Goal: Task Accomplishment & Management: Manage account settings

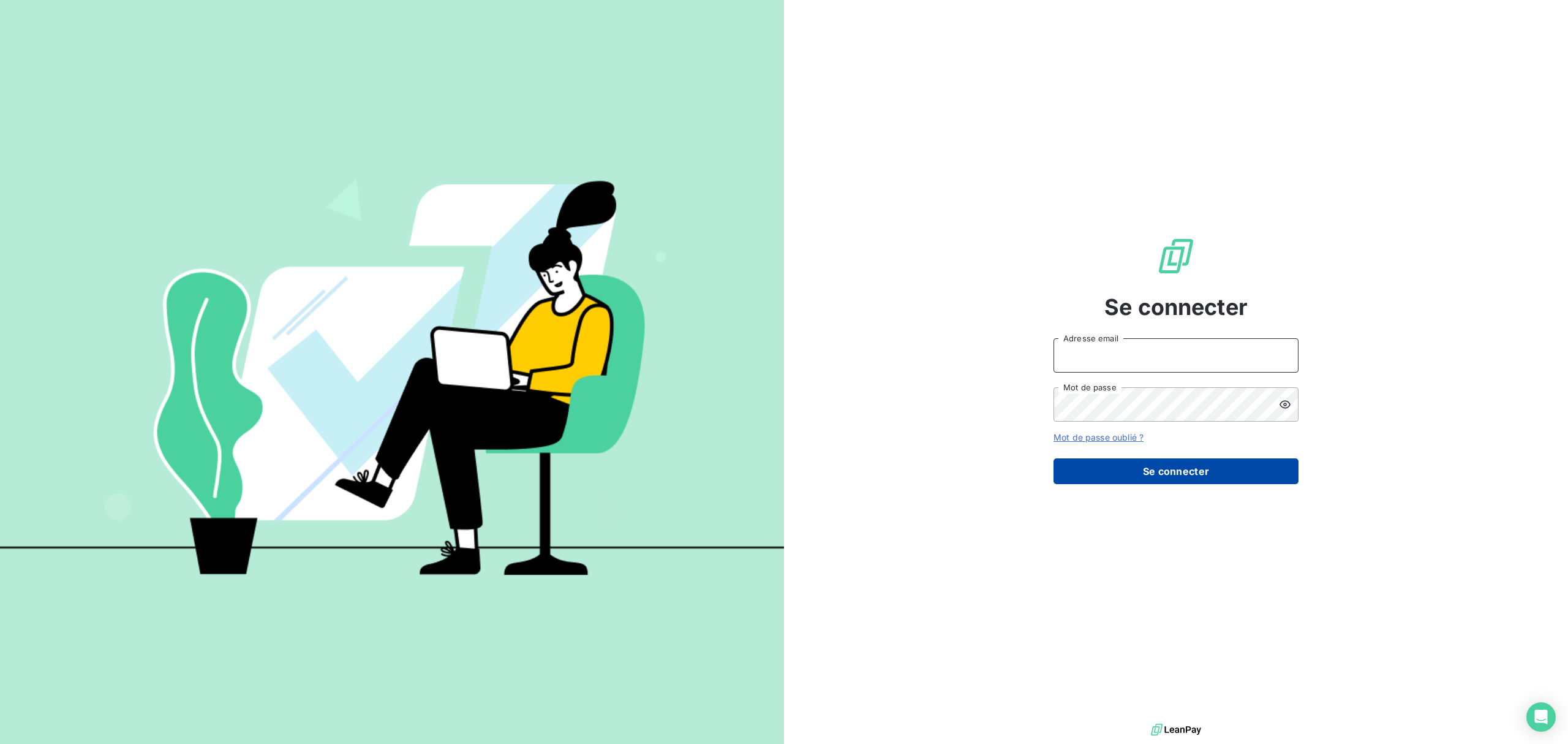
type input "[EMAIL_ADDRESS][DOMAIN_NAME]"
drag, startPoint x: 1234, startPoint y: 481, endPoint x: 1231, endPoint y: 473, distance: 8.5
click at [1234, 481] on button "Se connecter" at bounding box center [1176, 471] width 245 height 26
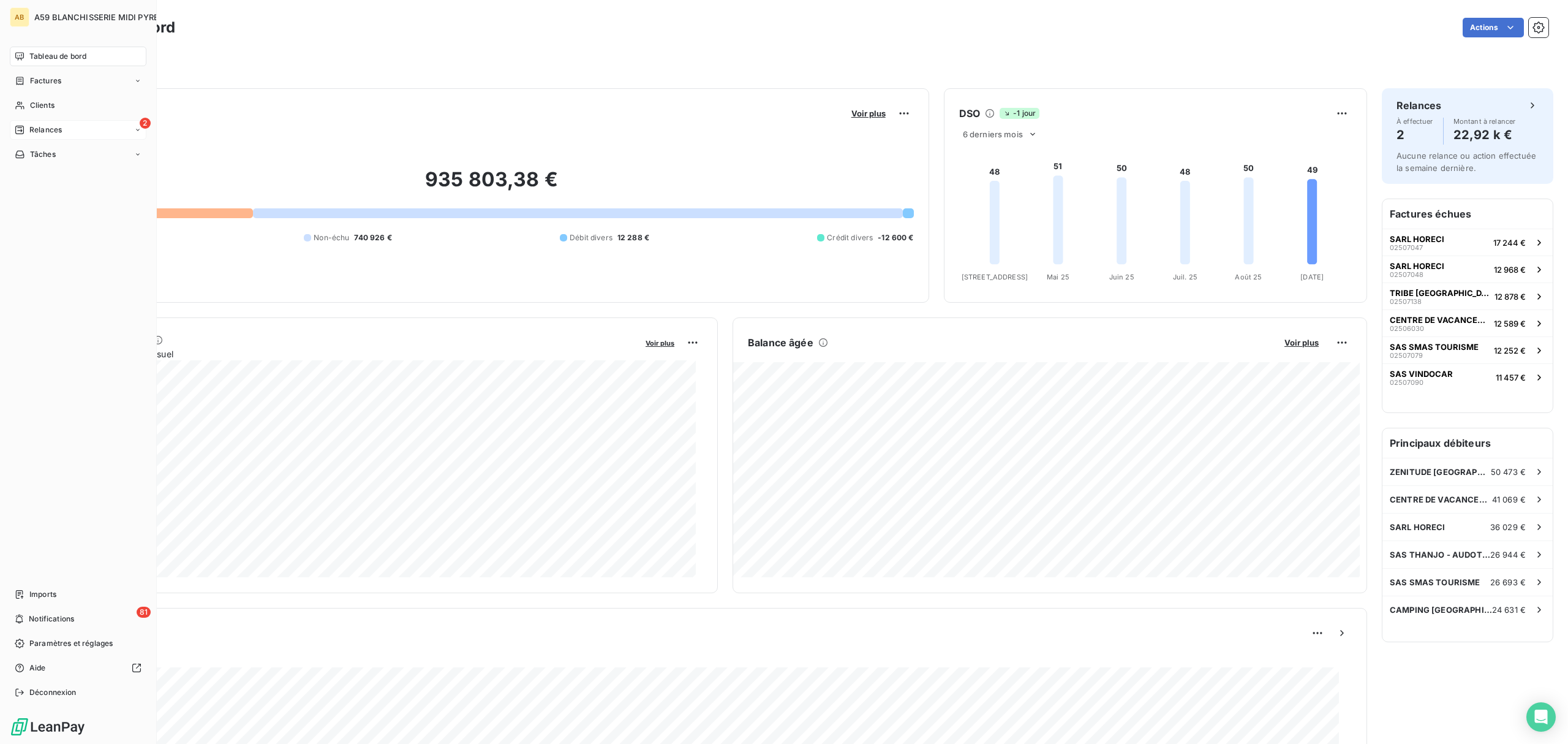
click at [47, 128] on span "Relances" at bounding box center [46, 130] width 33 height 11
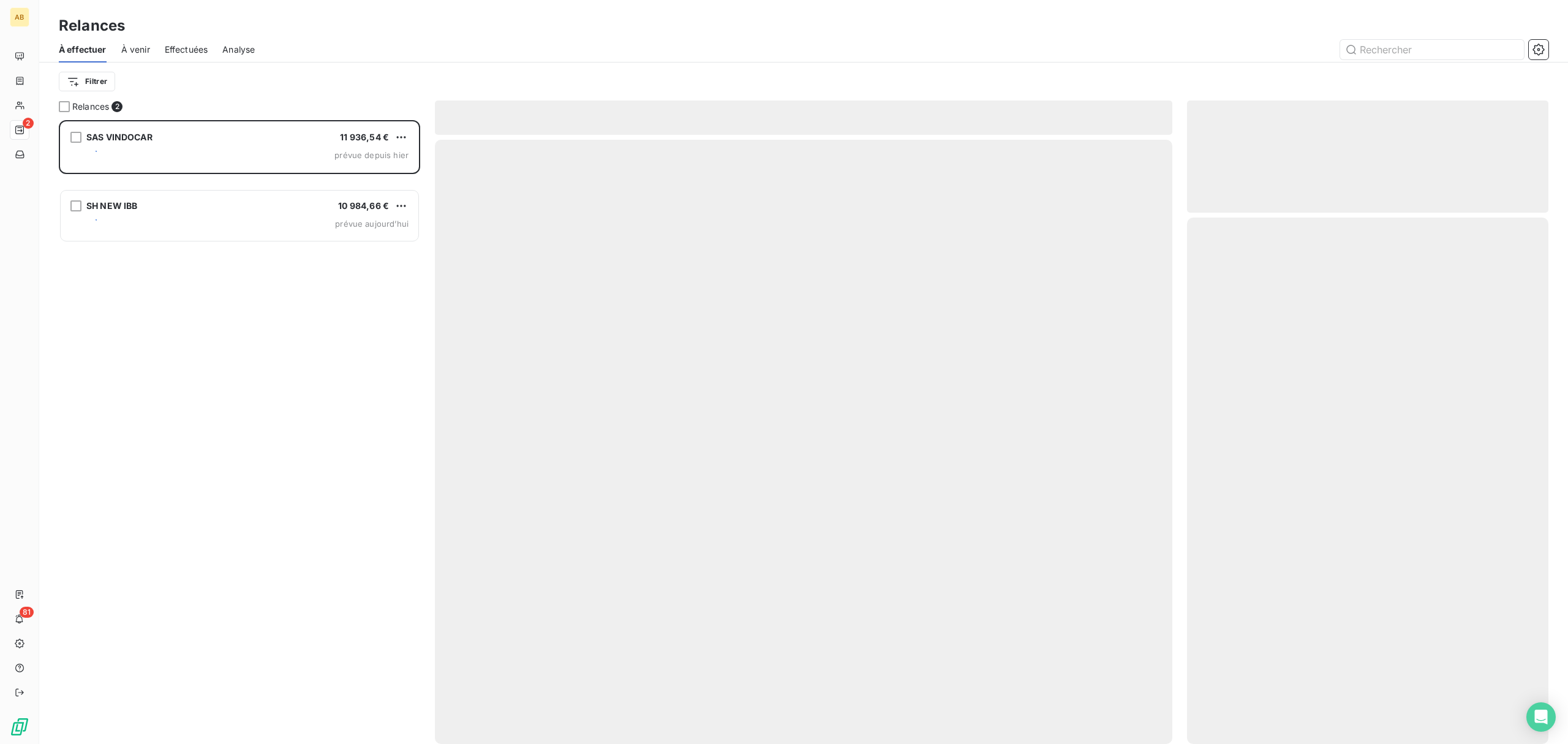
scroll to position [611, 349]
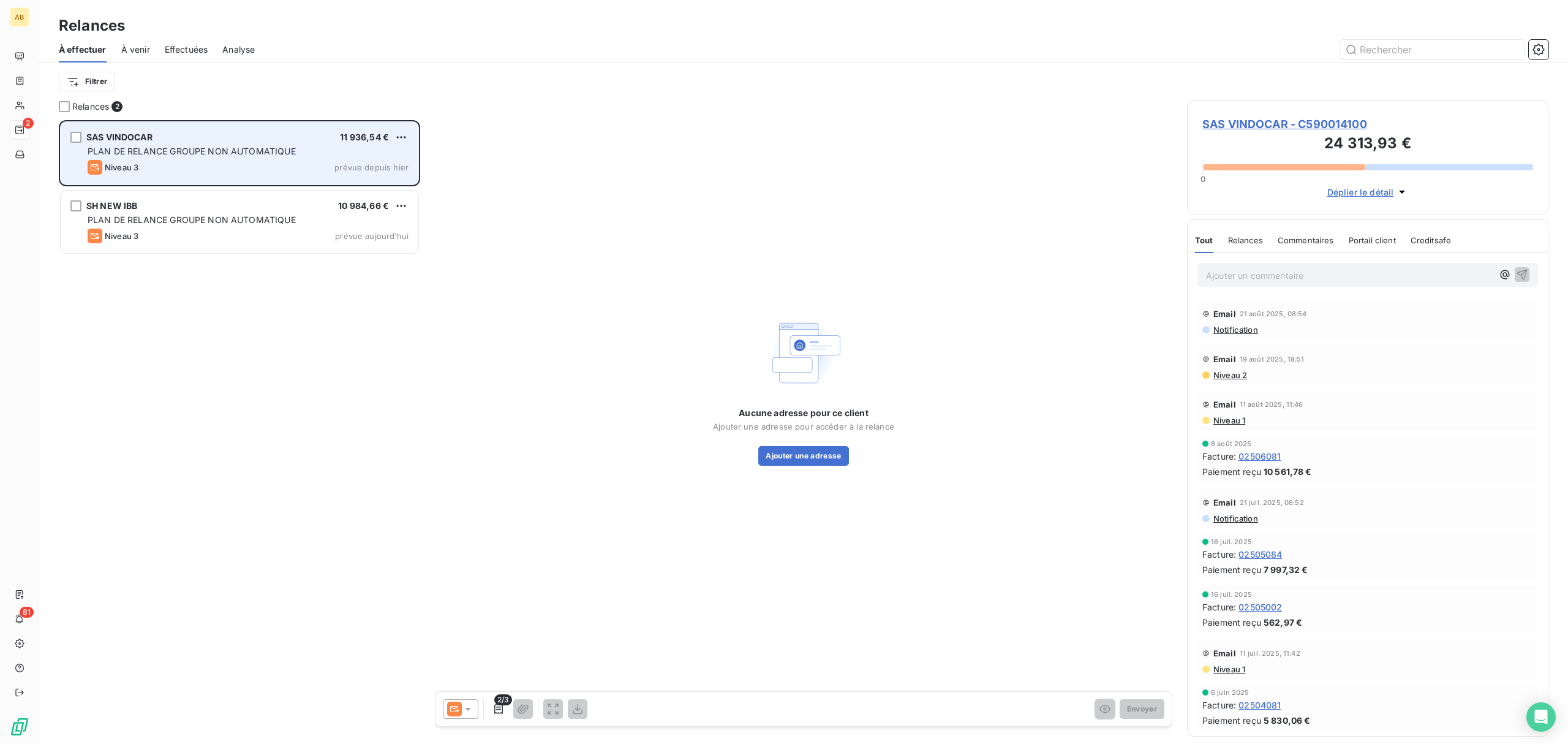
click at [267, 153] on span "PLAN DE RELANCE GROUPE NON AUTOMATIQUE" at bounding box center [192, 151] width 208 height 10
click at [400, 139] on html "AB 2 81 Relances À effectuer À venir Effectuées Analyse Filtrer Relances 2 SAS …" at bounding box center [784, 372] width 1568 height 744
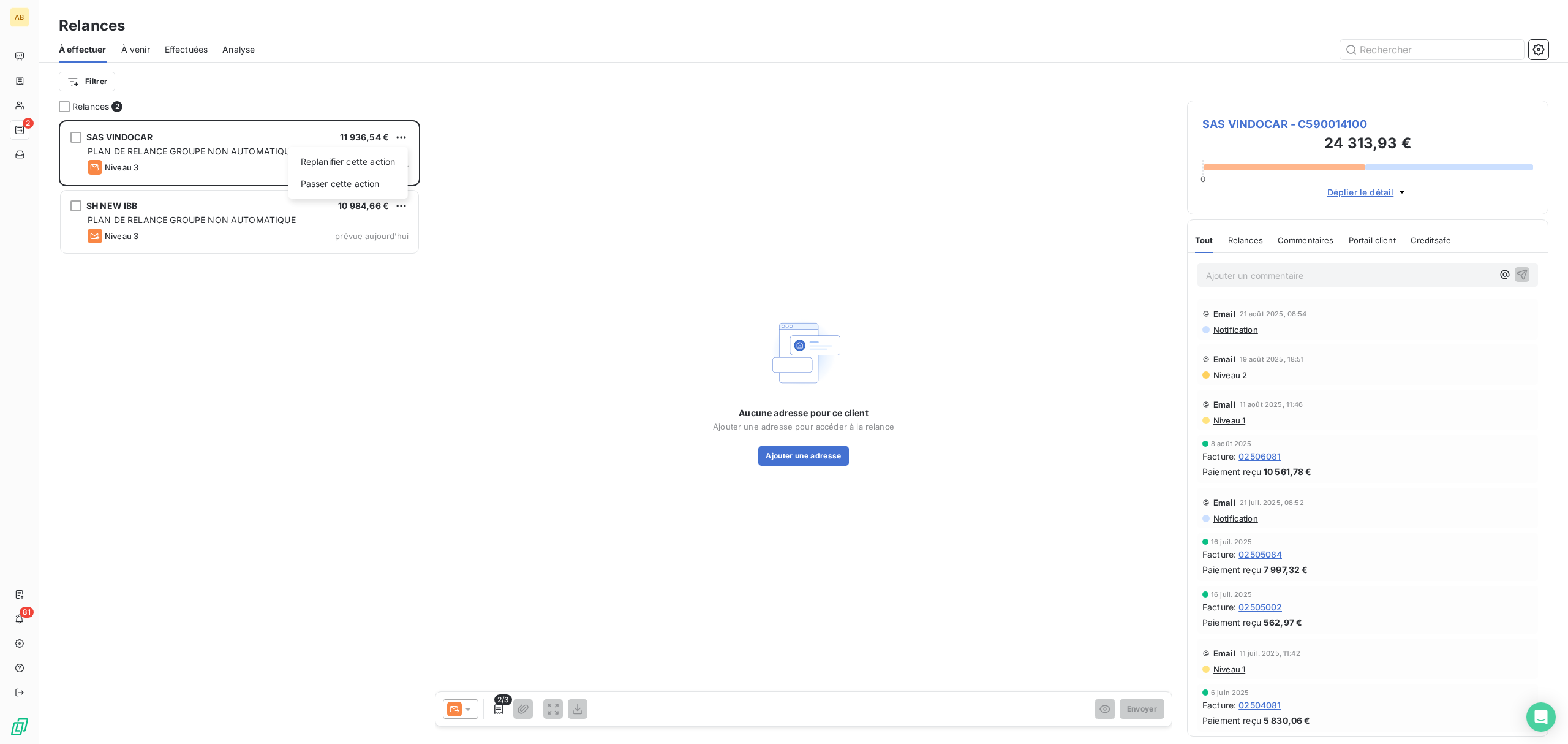
click at [108, 136] on html "AB 2 81 Relances À effectuer À venir Effectuées Analyse Filtrer Relances 2 SAS …" at bounding box center [784, 372] width 1568 height 744
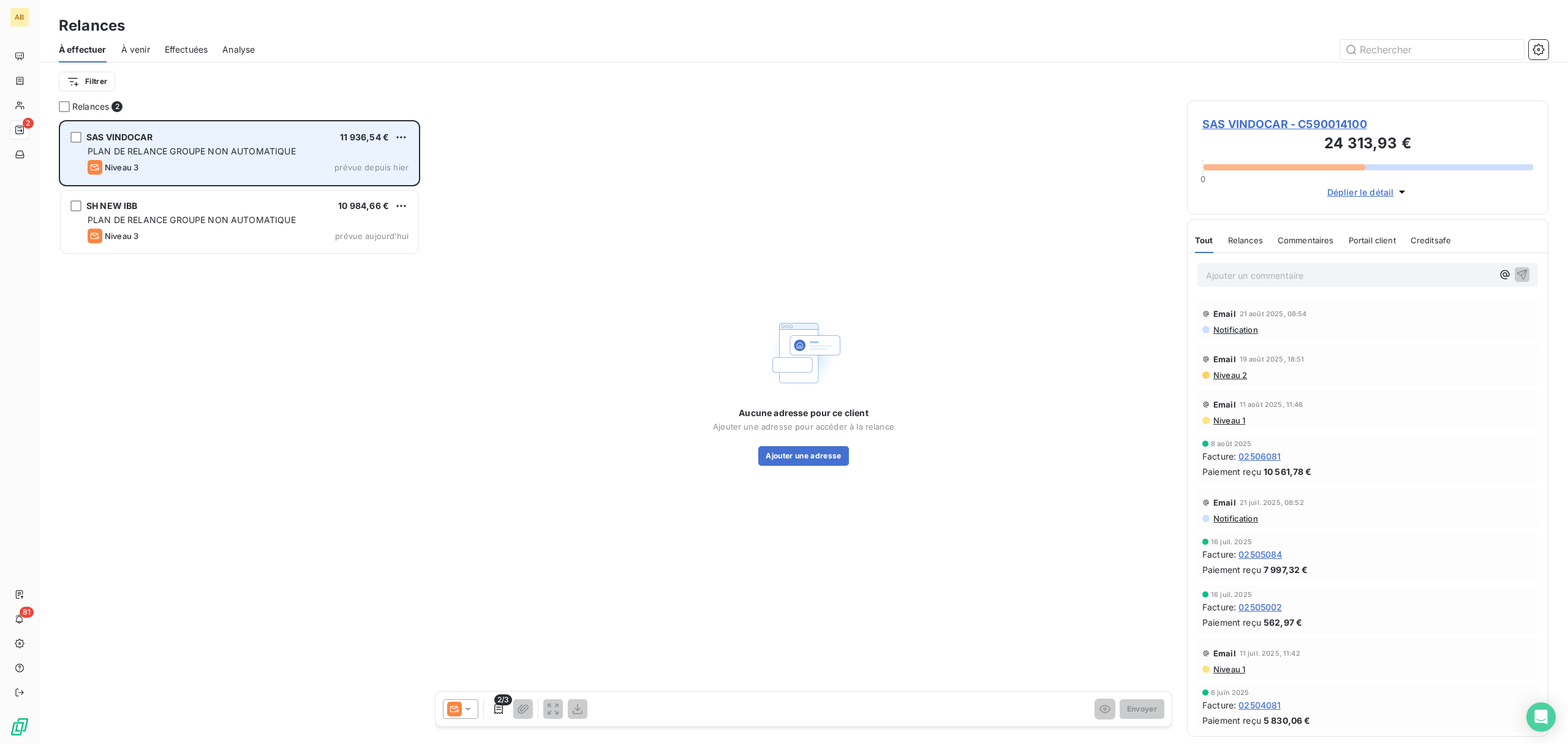
click at [110, 133] on span "SAS VINDOCAR" at bounding box center [119, 137] width 66 height 10
click at [135, 162] on span "Niveau 3" at bounding box center [121, 167] width 34 height 10
drag, startPoint x: 266, startPoint y: 160, endPoint x: 273, endPoint y: 160, distance: 7.0
click at [273, 160] on div "SAS VINDOCAR 11 936,54 € PLAN DE RELANCE GROUPE NON AUTOMATIQUE Niveau 3 prévue…" at bounding box center [240, 153] width 358 height 62
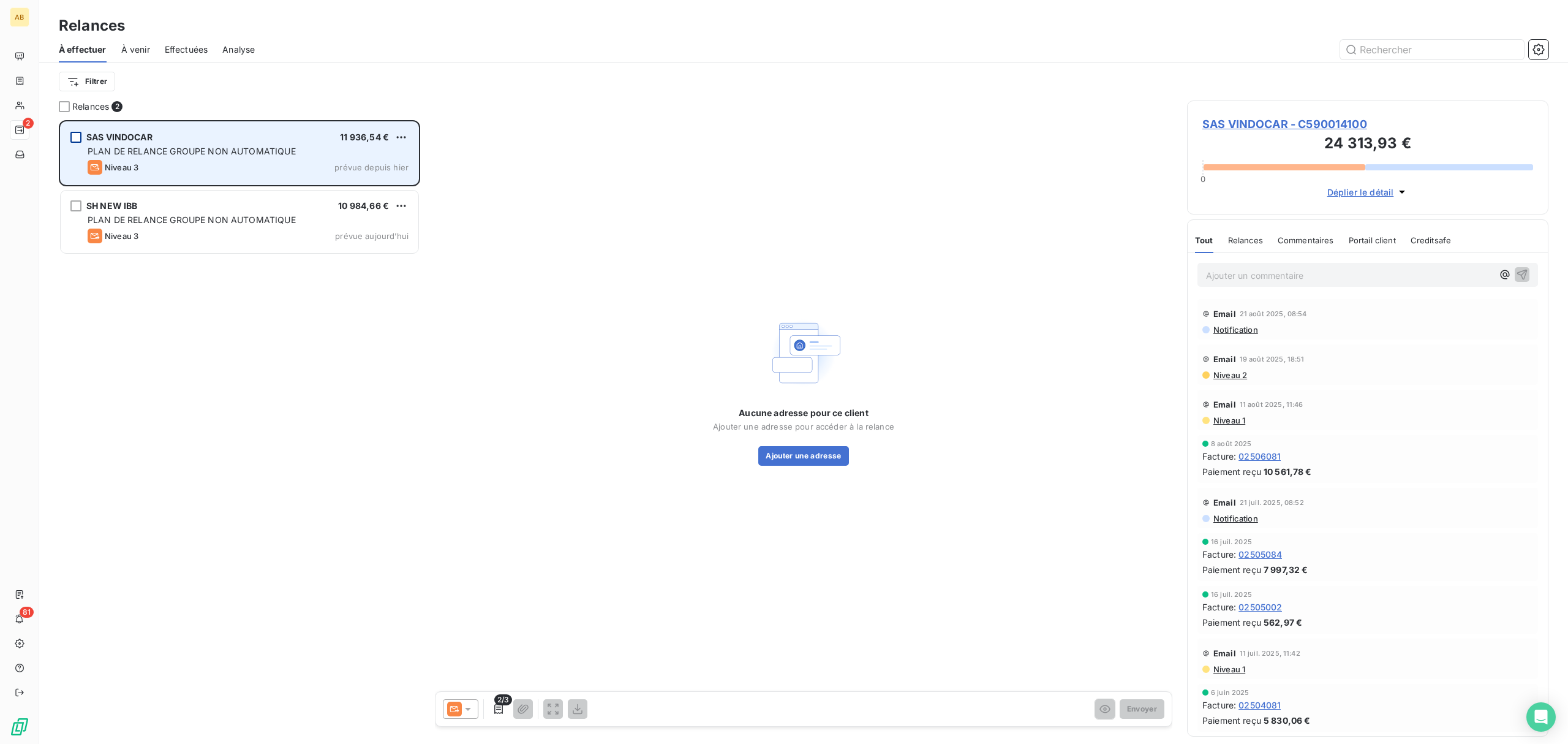
click at [78, 135] on div "grid" at bounding box center [76, 137] width 11 height 11
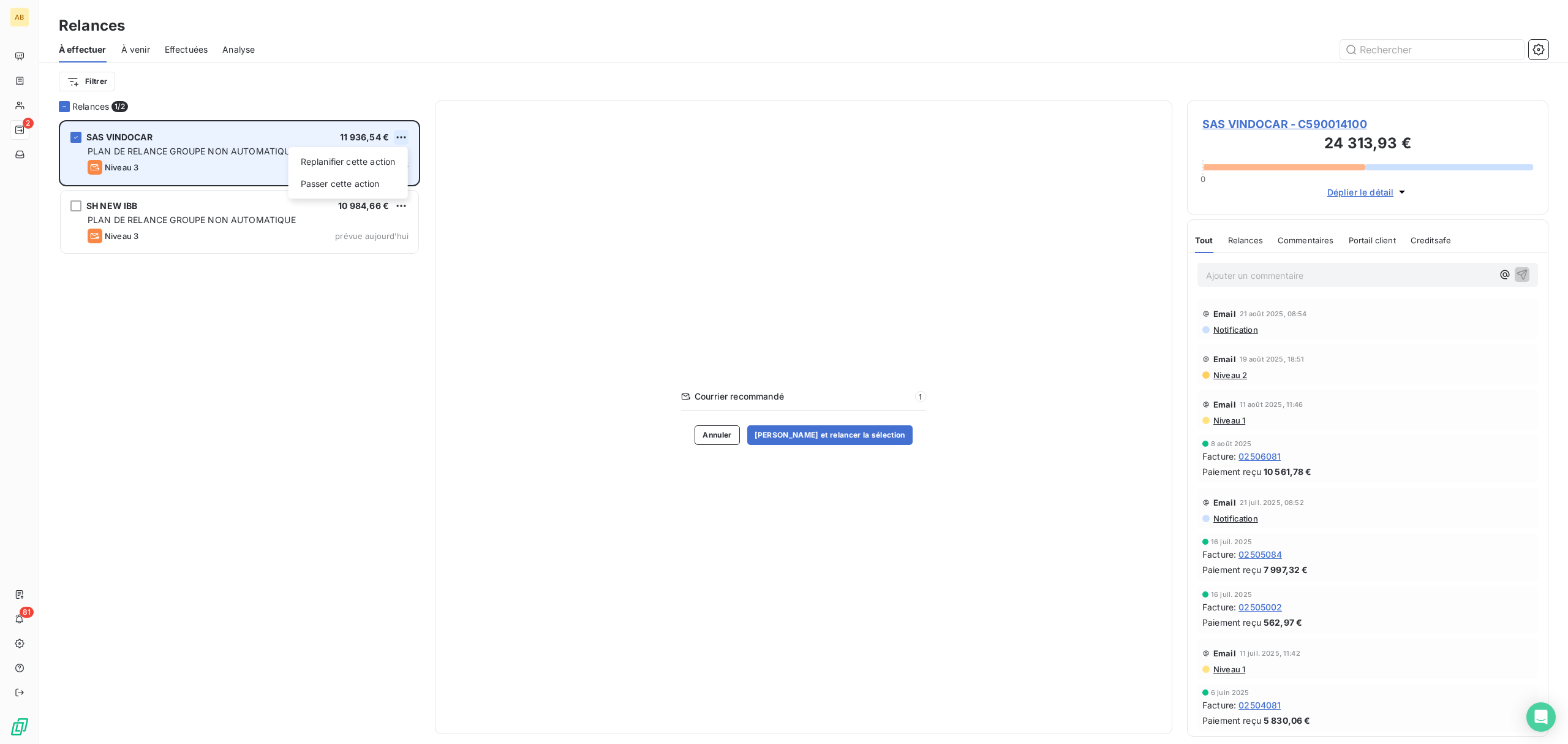
click at [400, 135] on html "AB 2 81 Relances À effectuer À venir Effectuées Analyse Filtrer Relances 1/ 2 S…" at bounding box center [784, 372] width 1568 height 744
click at [647, 197] on html "AB 2 81 Relances À effectuer À venir Effectuées Analyse Filtrer Relances 1/ 2 S…" at bounding box center [784, 372] width 1568 height 744
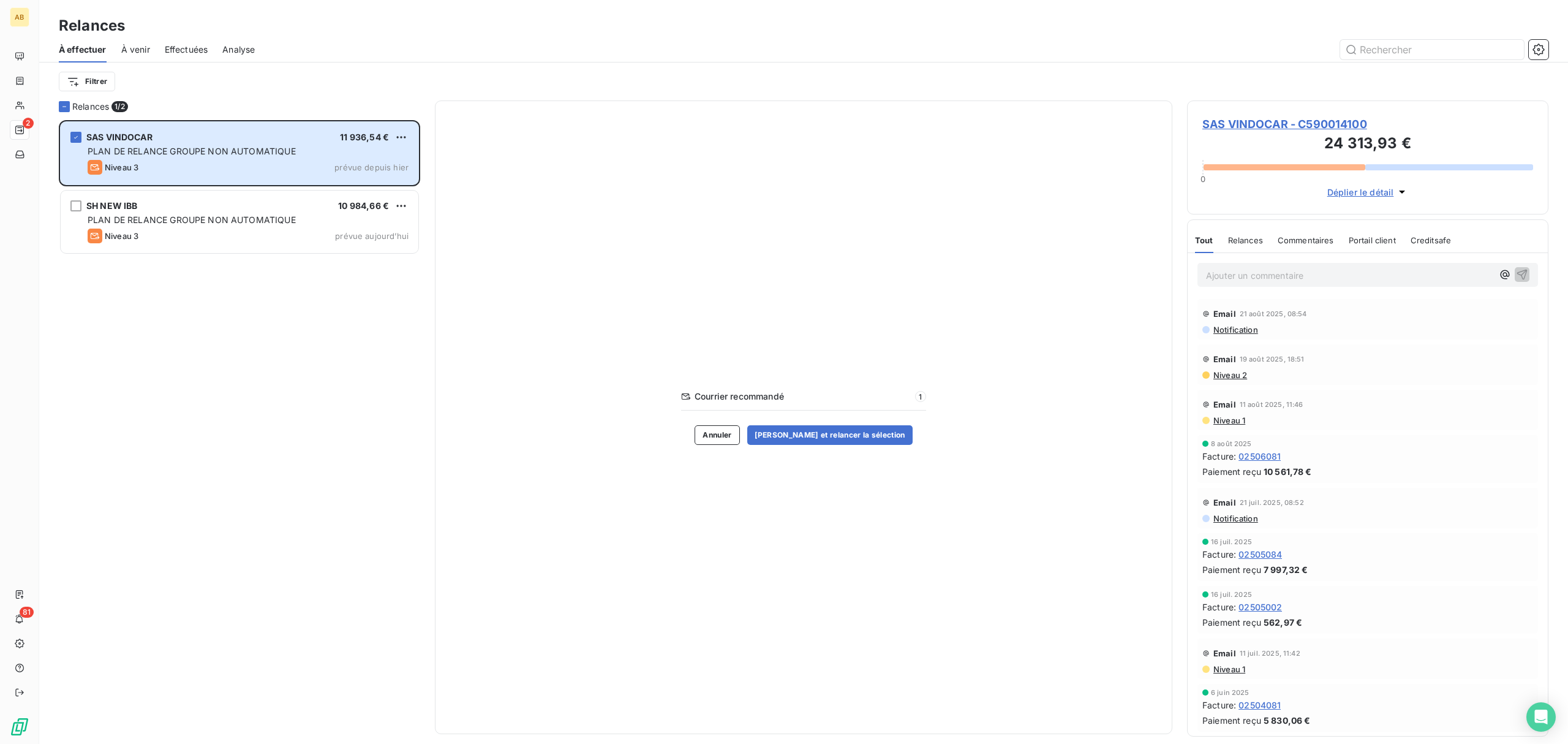
click at [1272, 121] on span "SAS VINDOCAR - C590014100" at bounding box center [1368, 124] width 331 height 17
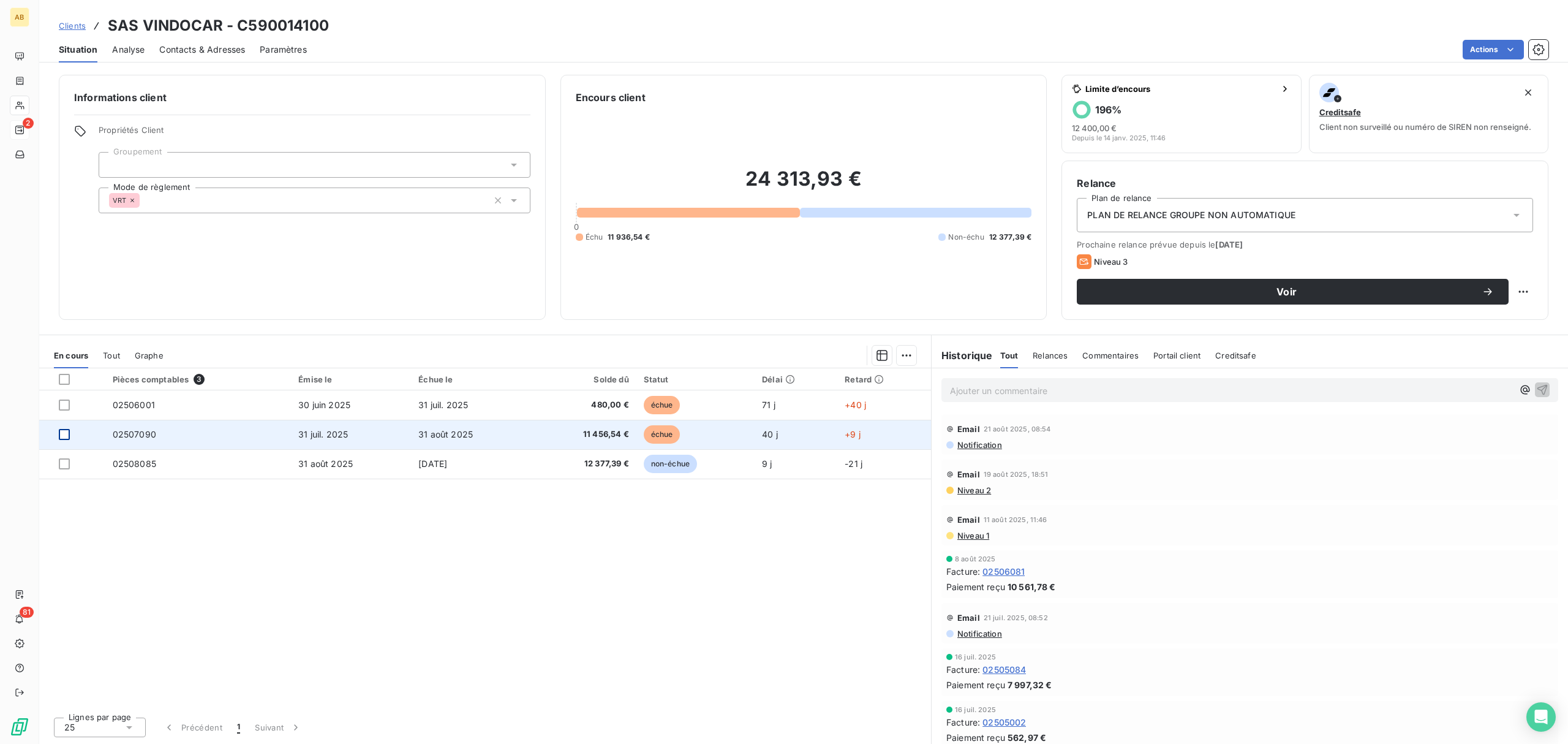
click at [67, 429] on div at bounding box center [64, 434] width 11 height 11
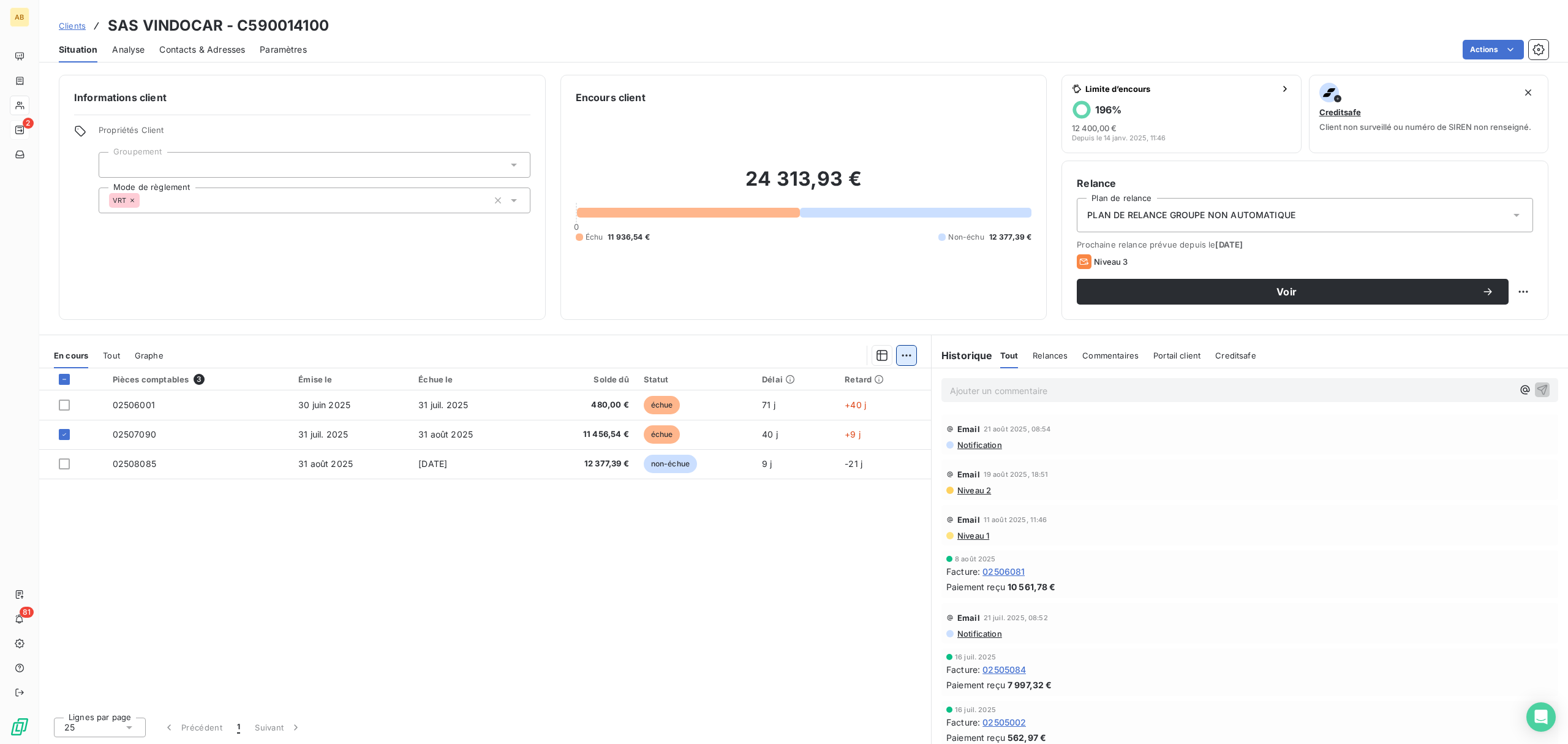
click at [910, 354] on html "AB 2 81 Clients SAS VINDOCAR - C590014100 Situation Analyse Contacts & Adresses…" at bounding box center [784, 372] width 1568 height 744
click at [691, 517] on html "AB 2 81 Clients SAS VINDOCAR - C590014100 Situation Analyse Contacts & Adresses…" at bounding box center [784, 372] width 1568 height 744
click at [135, 45] on span "Analyse" at bounding box center [128, 49] width 33 height 12
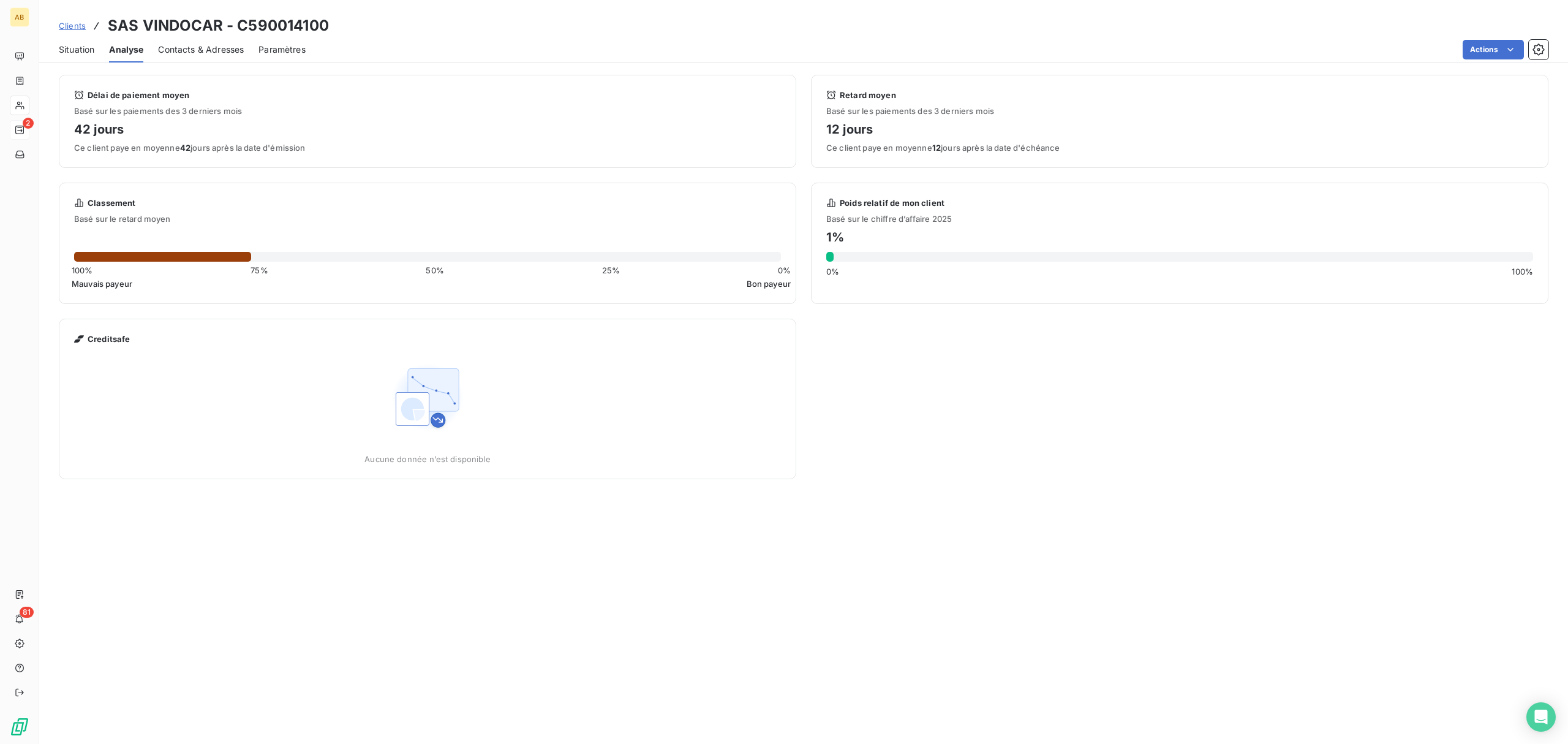
click at [90, 47] on span "Situation" at bounding box center [76, 49] width 35 height 12
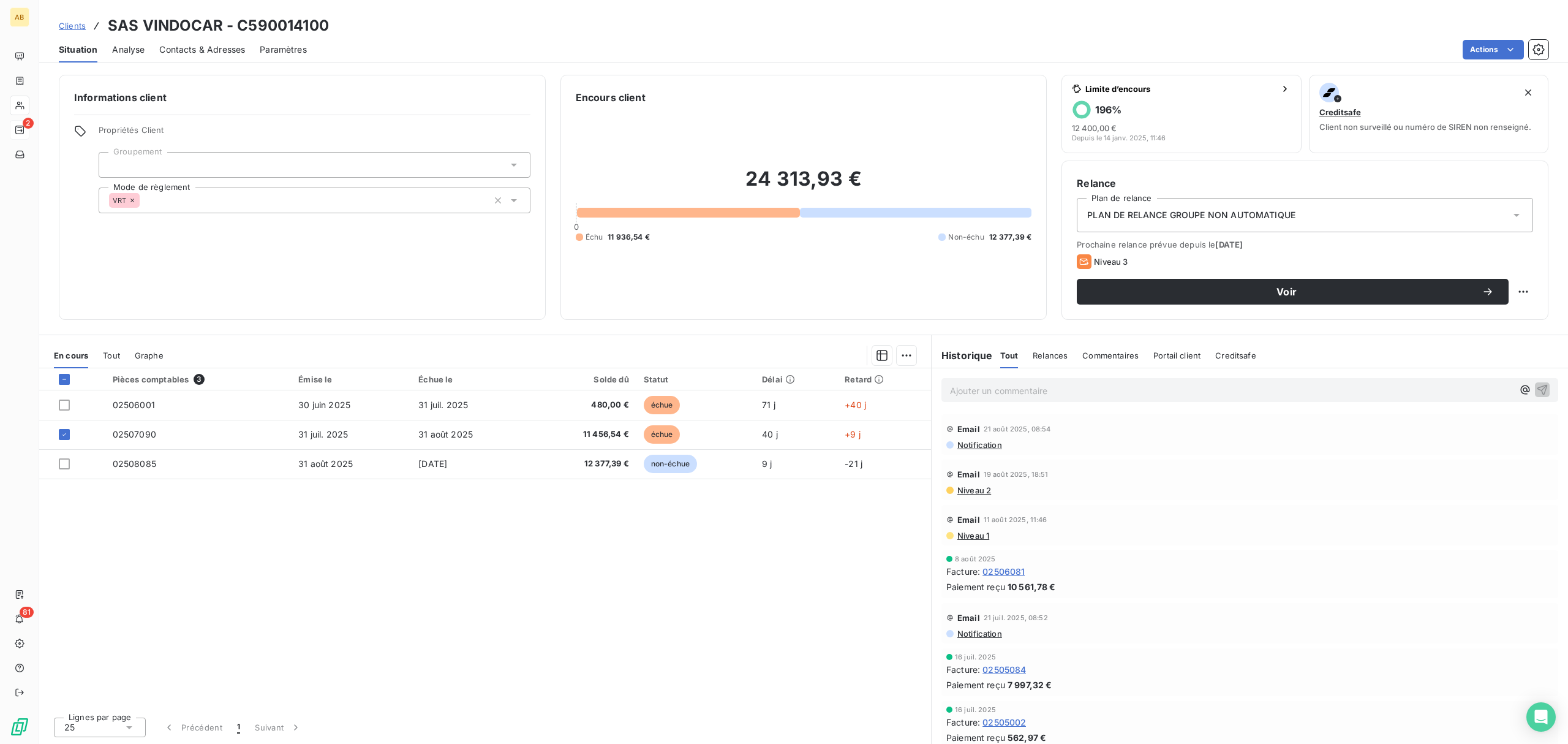
click at [1514, 207] on div "PLAN DE RELANCE GROUPE NON AUTOMATIQUE" at bounding box center [1305, 215] width 457 height 34
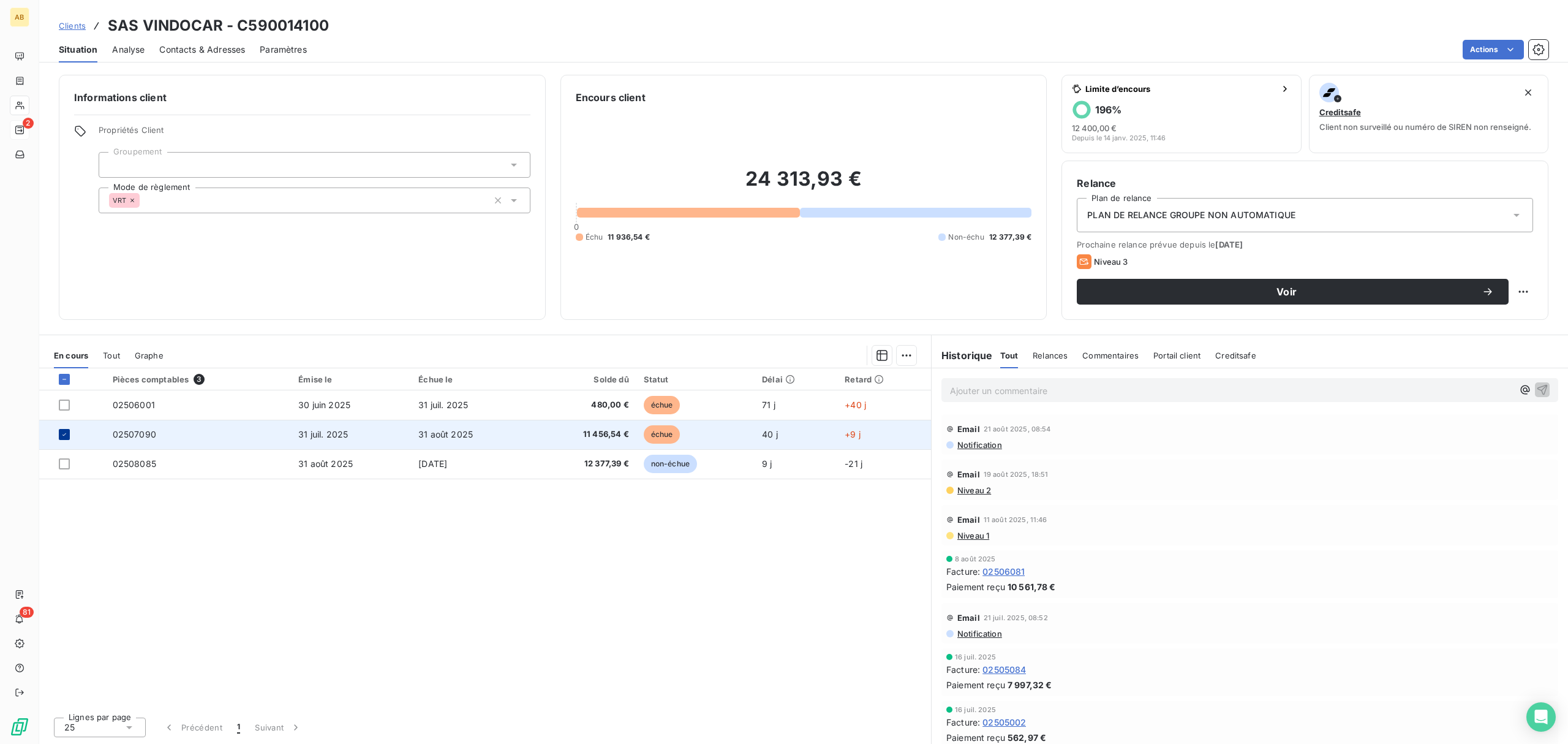
click at [60, 430] on div at bounding box center [64, 434] width 11 height 11
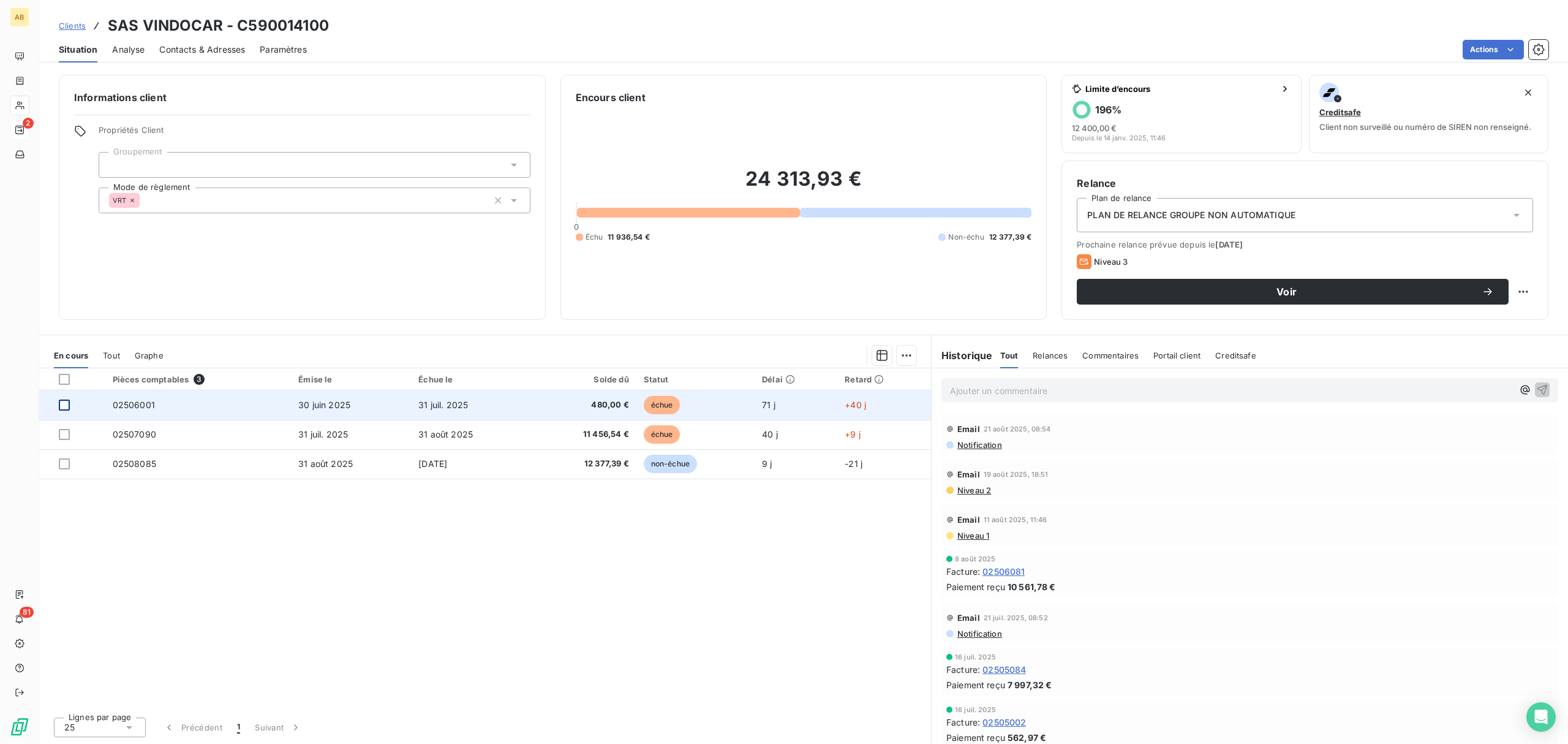
click at [64, 410] on div at bounding box center [64, 405] width 11 height 11
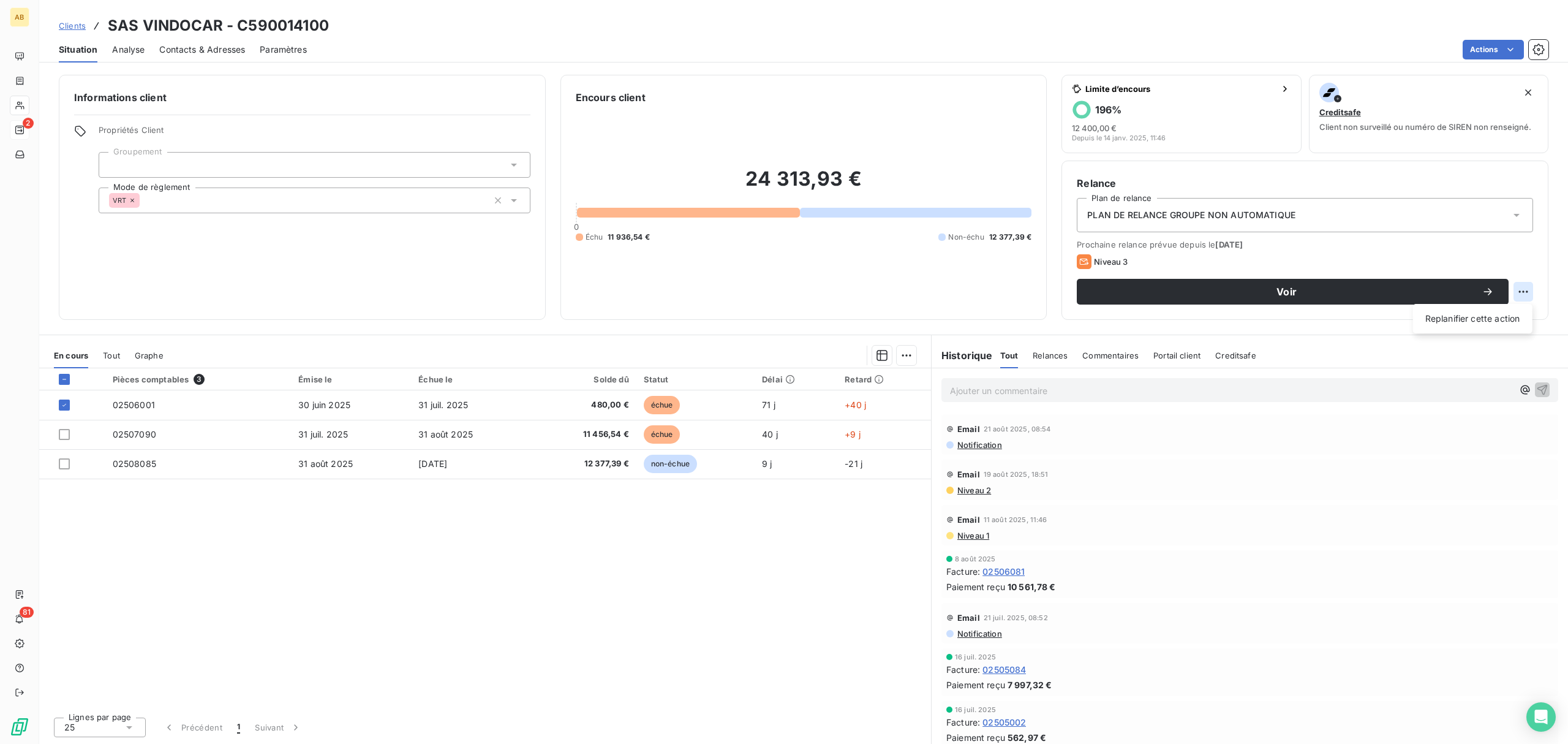
click at [1521, 291] on html "AB 2 81 Clients SAS VINDOCAR - C590014100 Situation Analyse Contacts & Adresses…" at bounding box center [784, 372] width 1568 height 744
click at [1517, 212] on icon at bounding box center [1517, 215] width 12 height 12
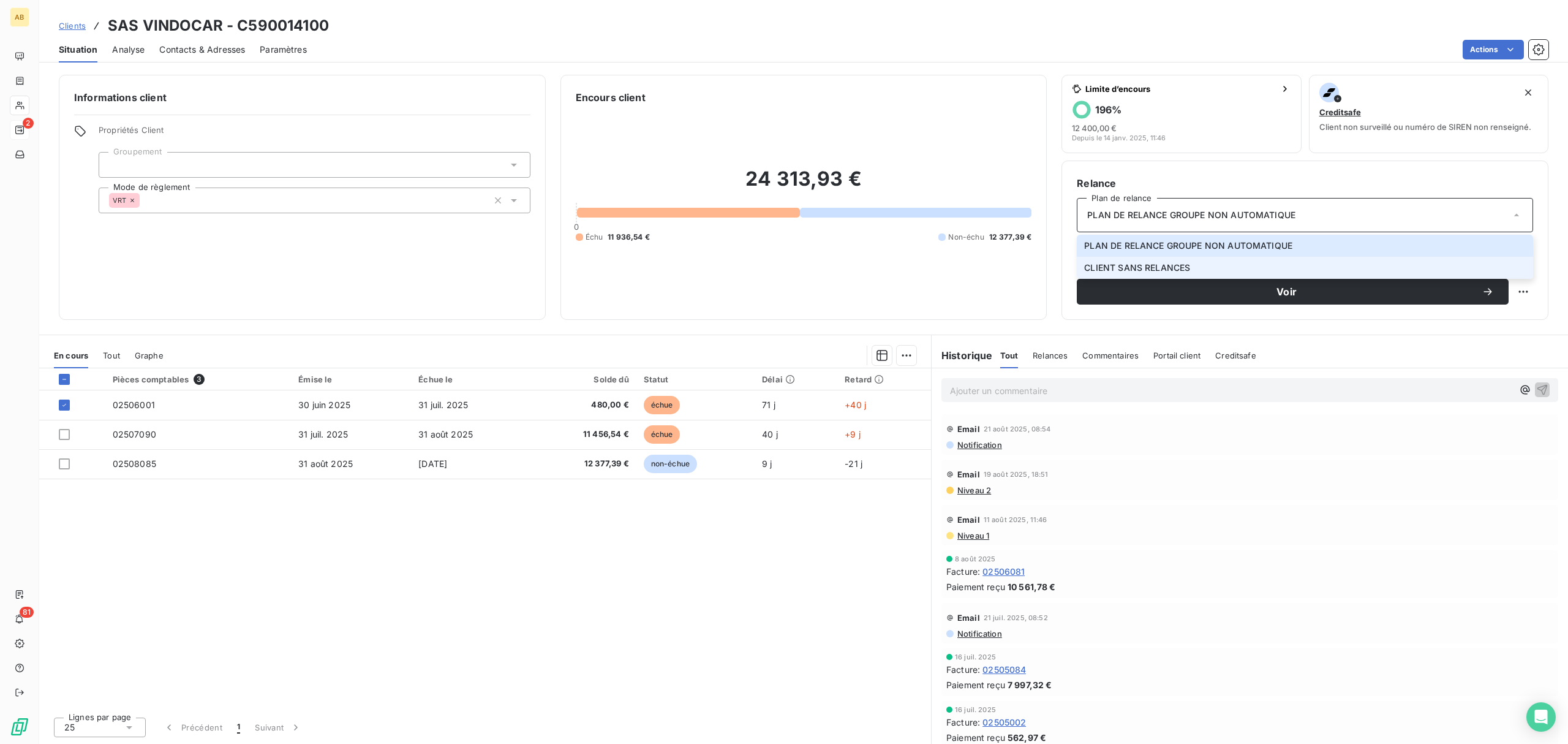
click at [1140, 267] on span "CLIENT SANS RELANCES" at bounding box center [1137, 267] width 106 height 12
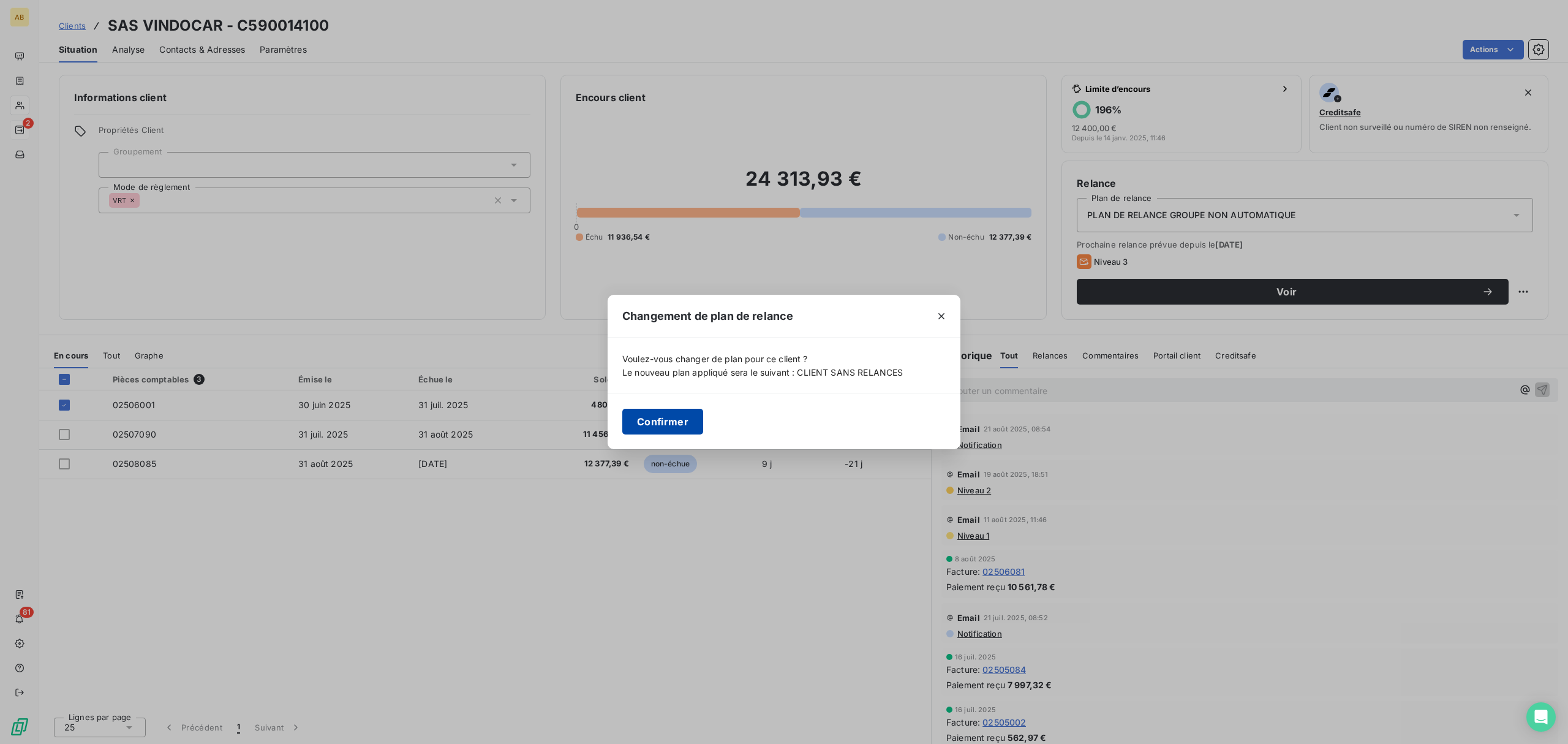
click at [677, 415] on button "Confirmer" at bounding box center [663, 421] width 81 height 26
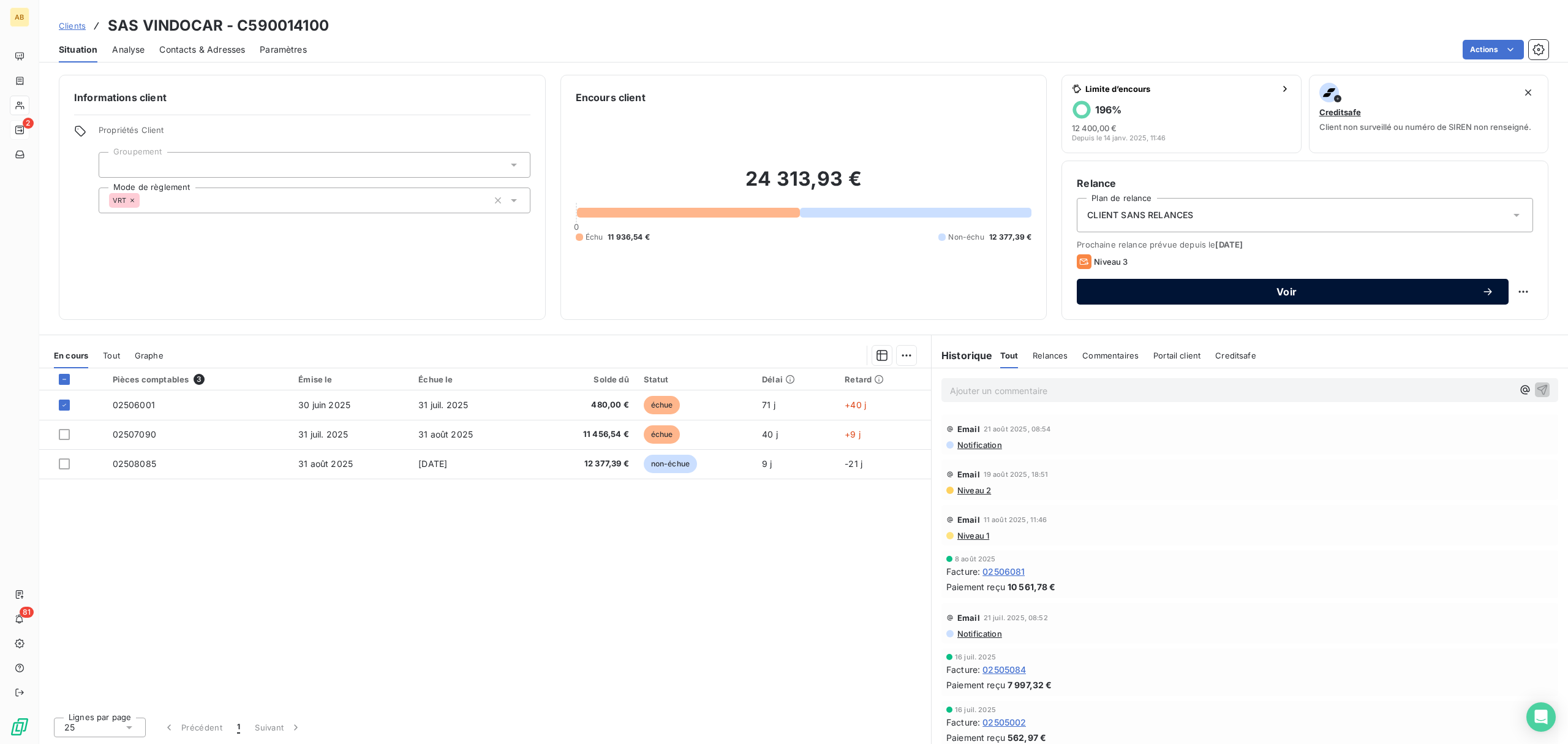
click at [1324, 282] on button "Voir" at bounding box center [1292, 292] width 432 height 26
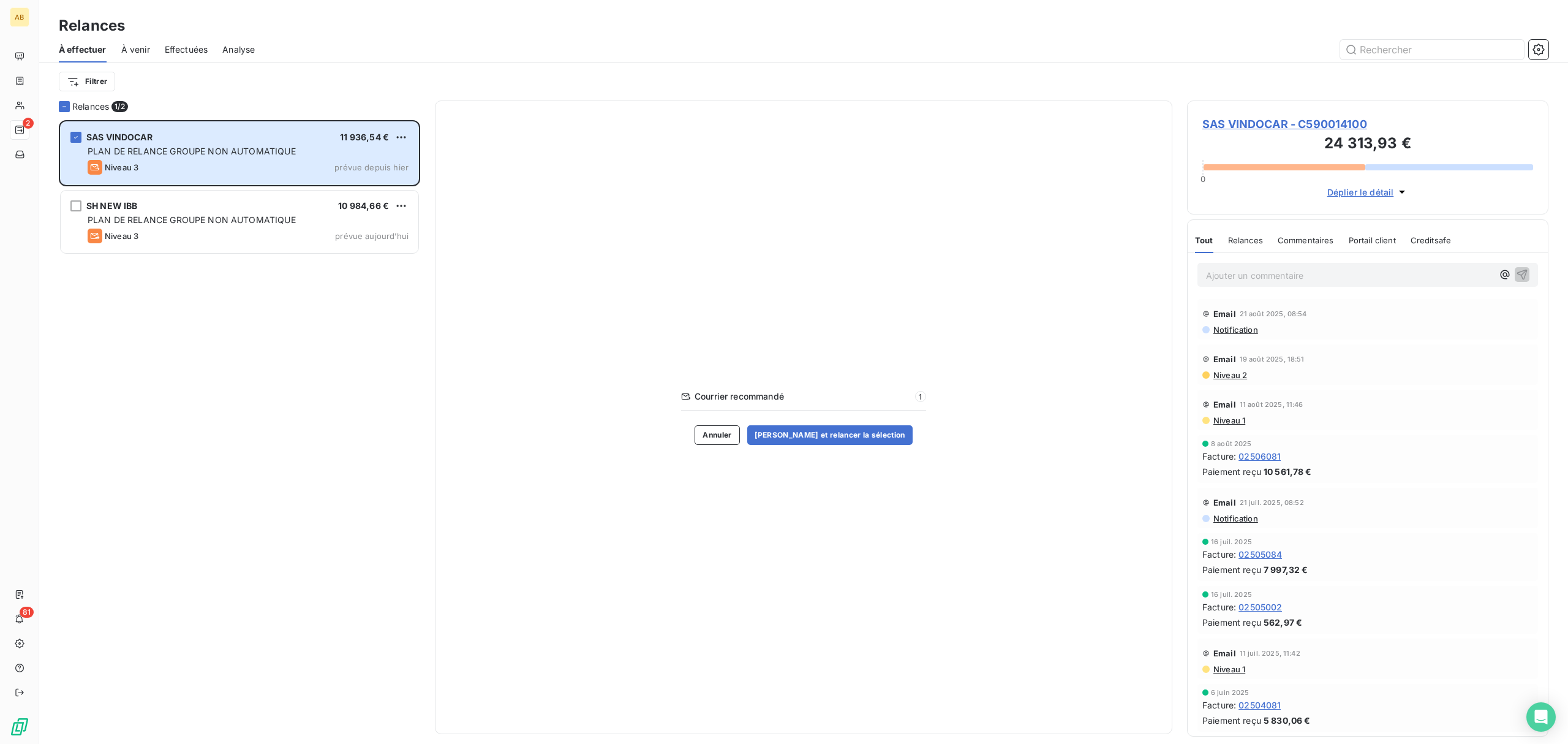
scroll to position [611, 349]
click at [1290, 118] on span "SAS VINDOCAR - C590014100" at bounding box center [1368, 124] width 331 height 17
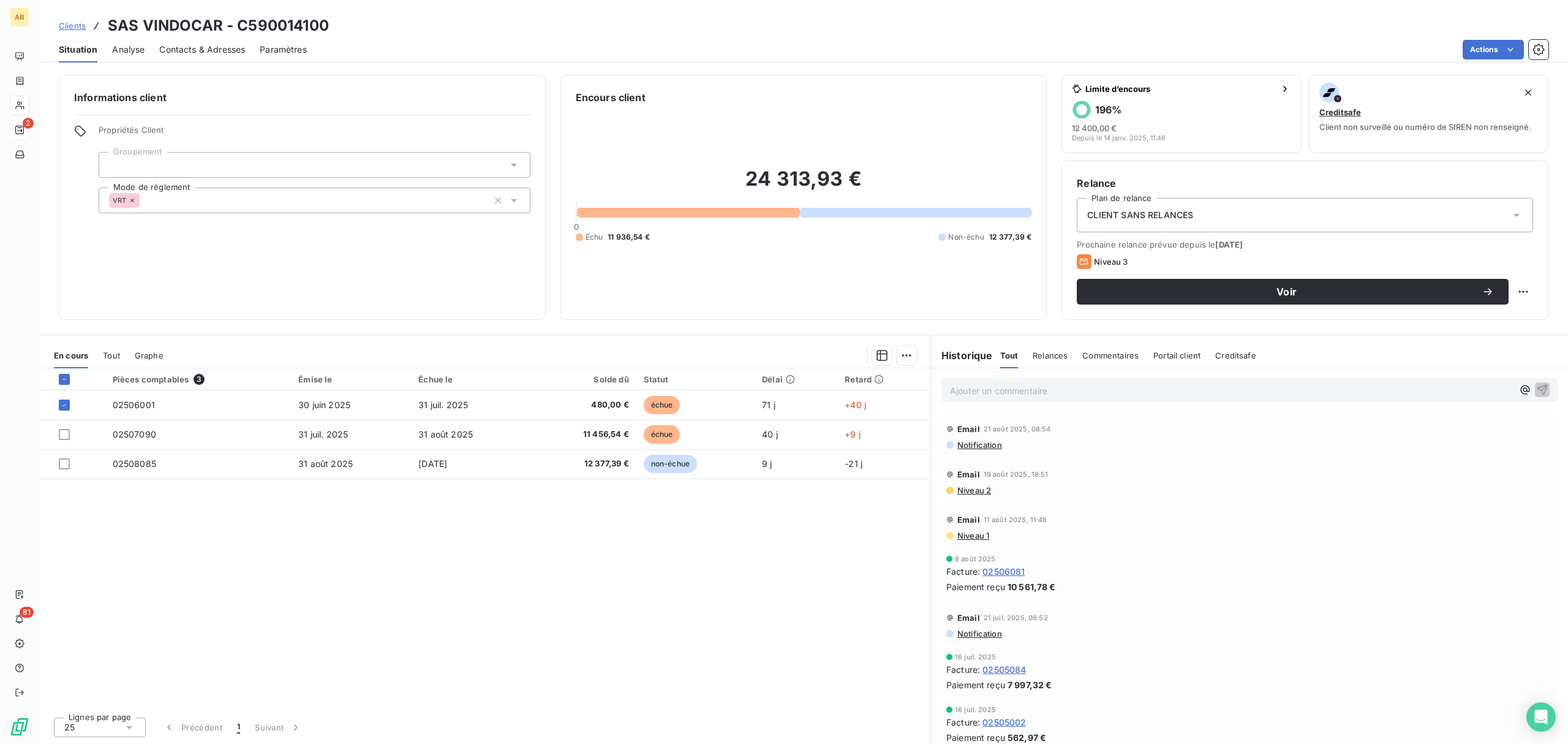
click at [1512, 213] on icon at bounding box center [1517, 215] width 12 height 12
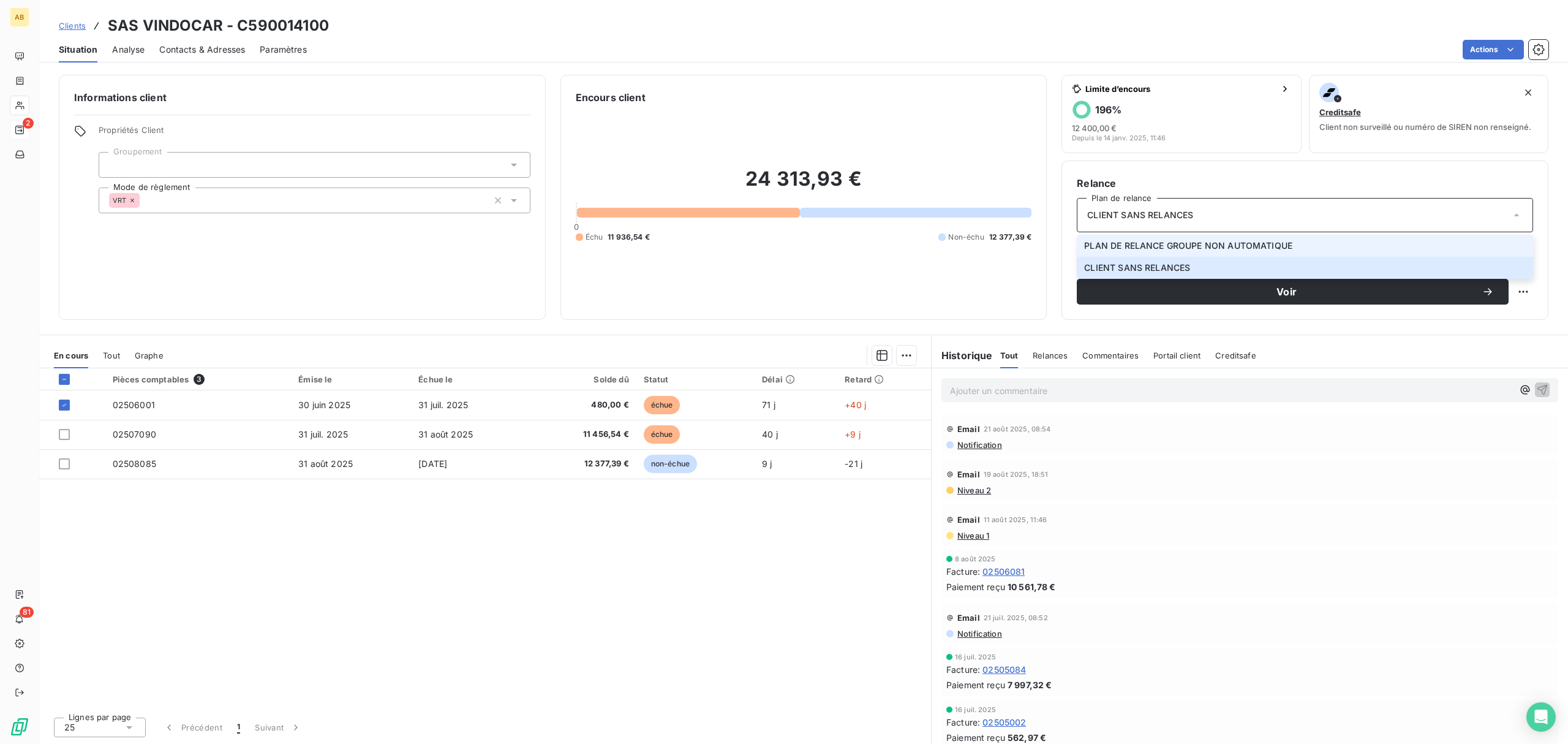
click at [1243, 239] on span "PLAN DE RELANCE GROUPE NON AUTOMATIQUE" at bounding box center [1188, 245] width 208 height 12
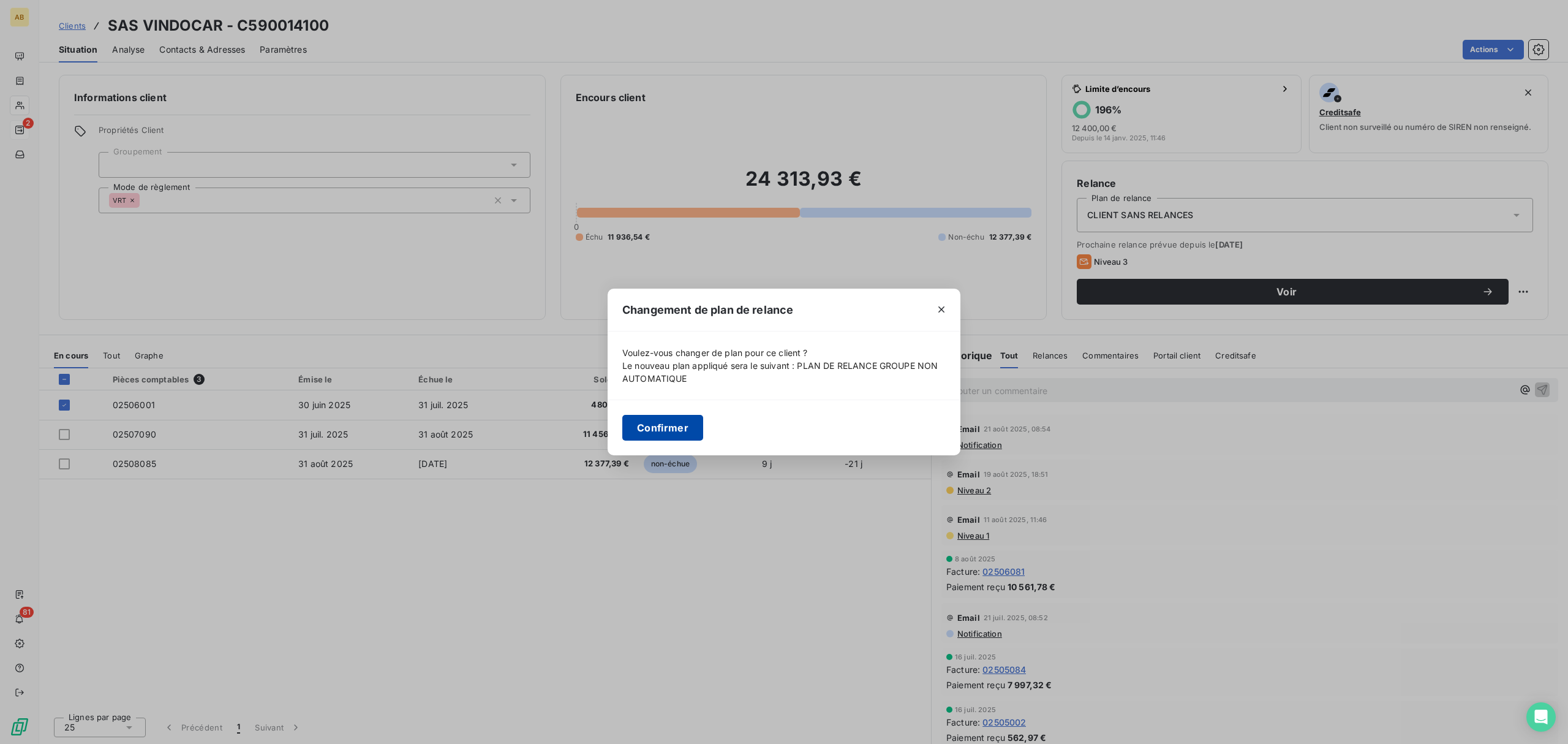
click at [648, 425] on button "Confirmer" at bounding box center [663, 428] width 81 height 26
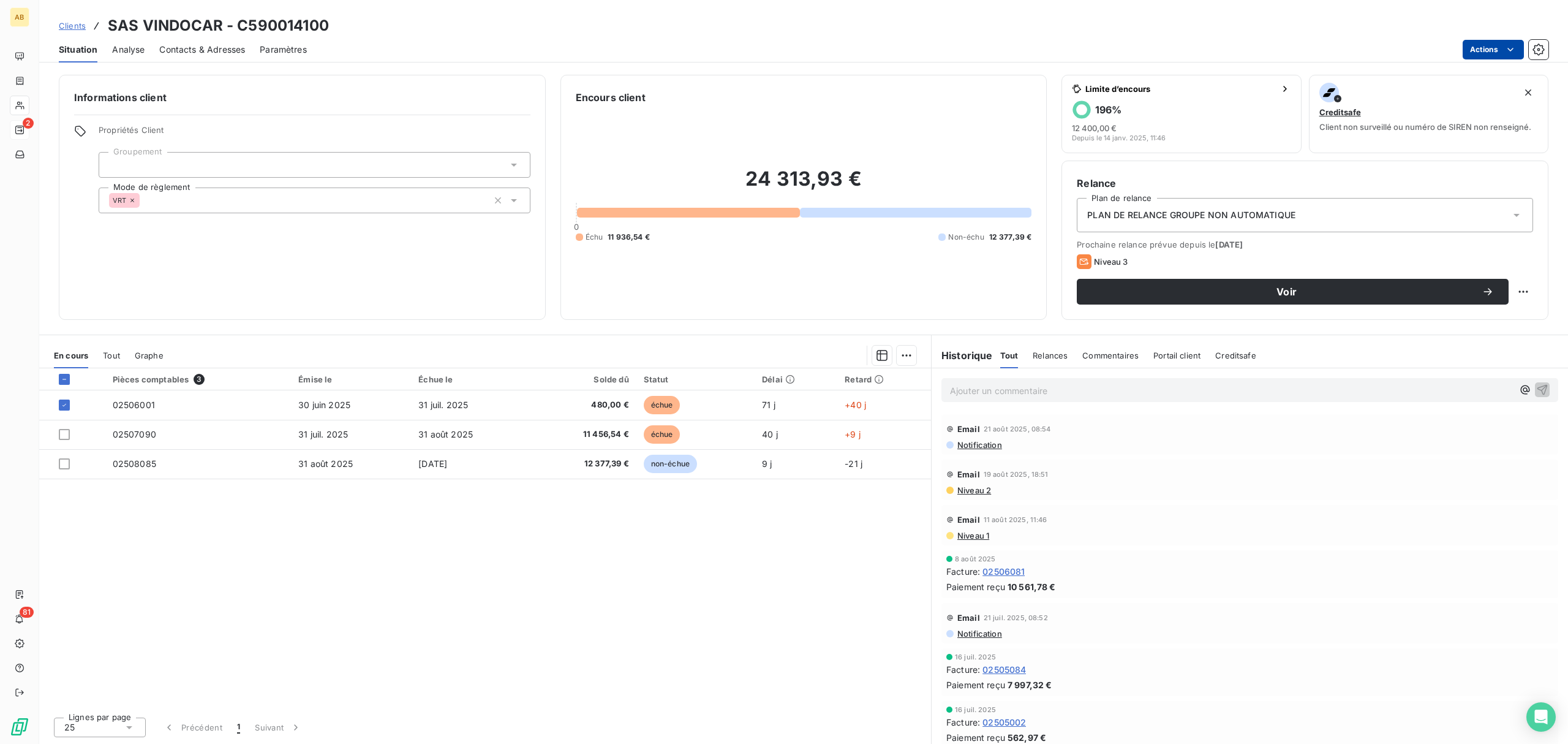
click at [1506, 42] on html "AB 2 81 Clients SAS VINDOCAR - C590014100 Situation Analyse Contacts & Adresses…" at bounding box center [784, 372] width 1568 height 744
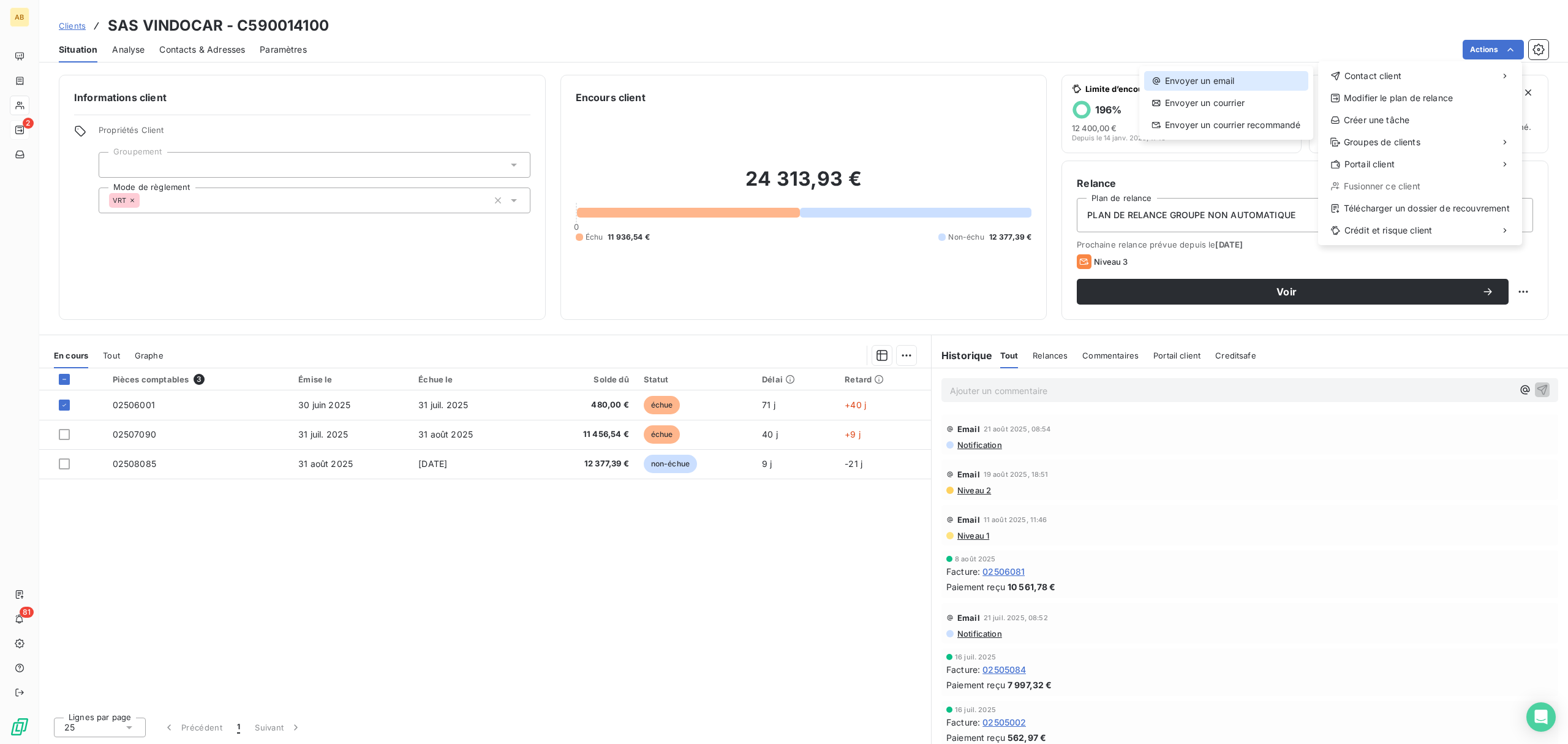
click at [1270, 89] on div "Envoyer un email" at bounding box center [1226, 81] width 164 height 20
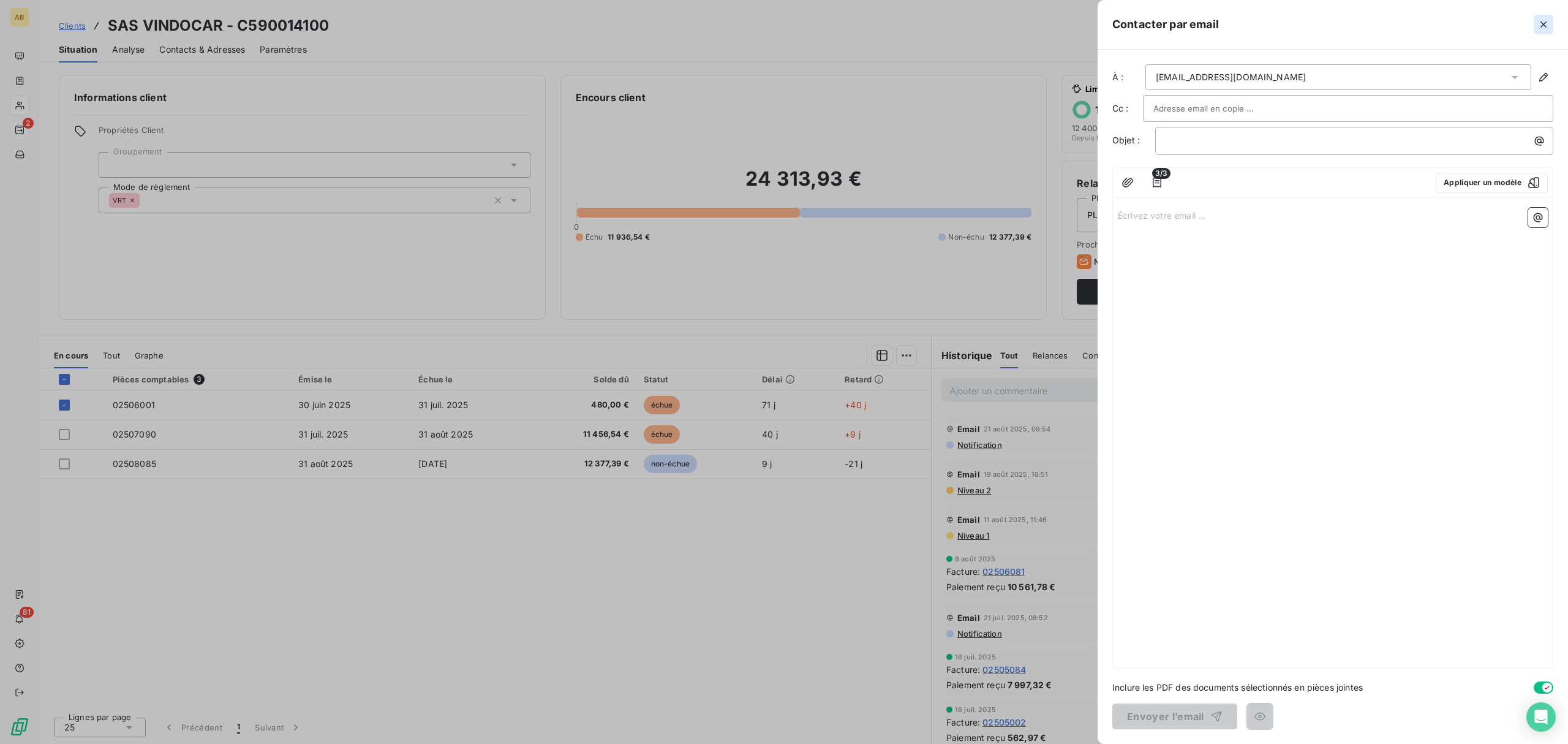
click at [1546, 25] on icon "button" at bounding box center [1544, 24] width 12 height 12
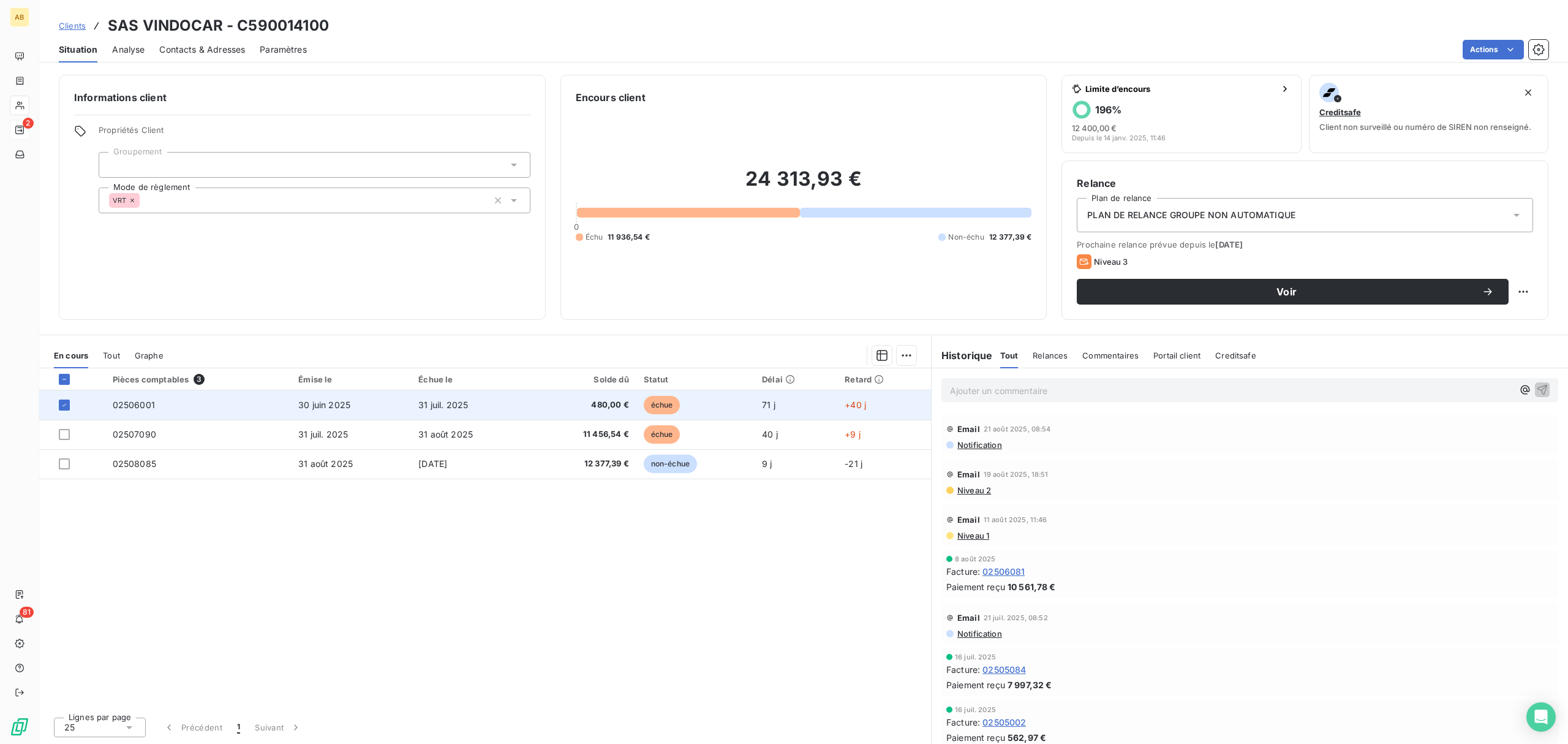
click at [312, 408] on span "30 juin 2025" at bounding box center [324, 405] width 52 height 10
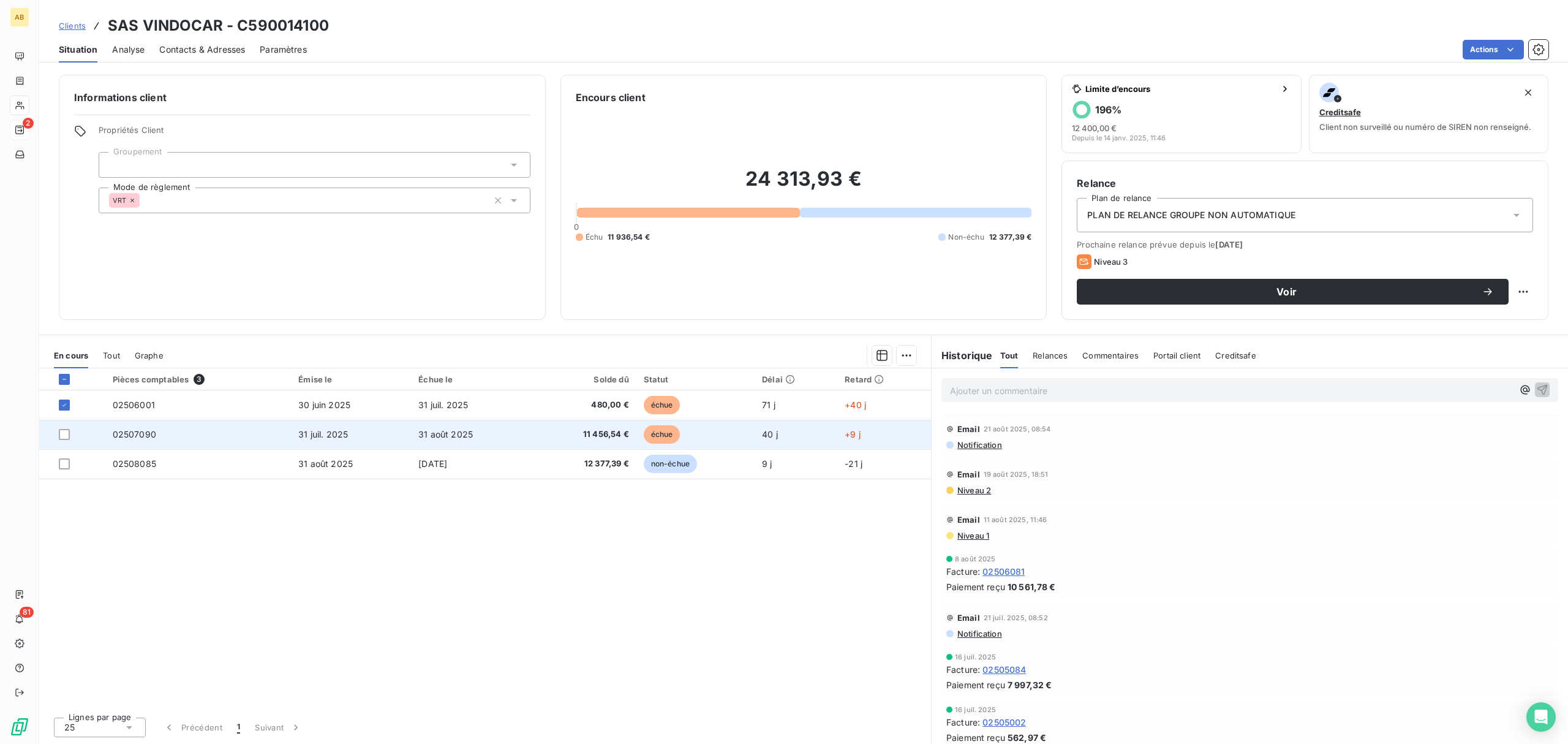
click at [126, 435] on span "02507090" at bounding box center [135, 434] width 44 height 10
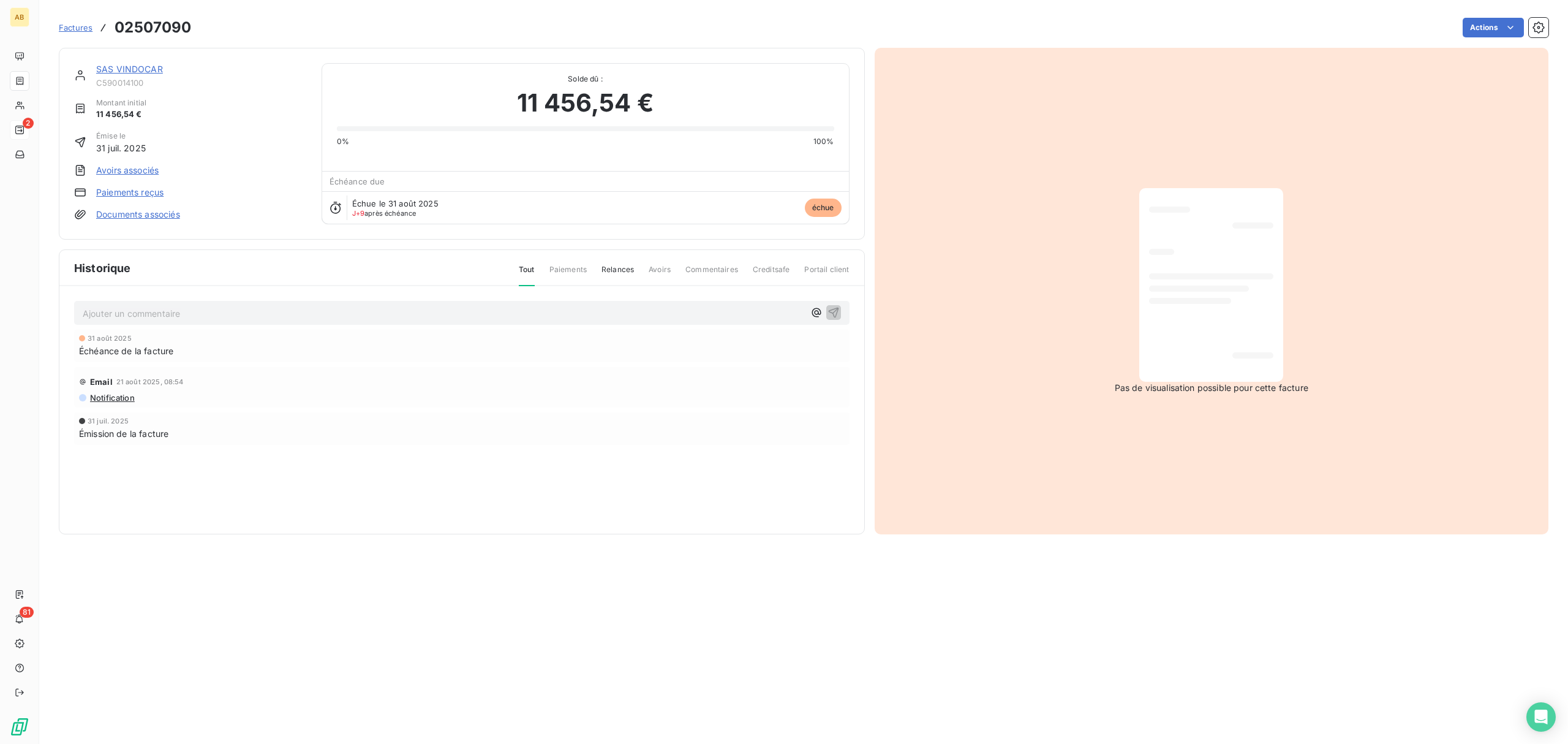
click at [135, 194] on link "Paiements reçus" at bounding box center [130, 192] width 67 height 12
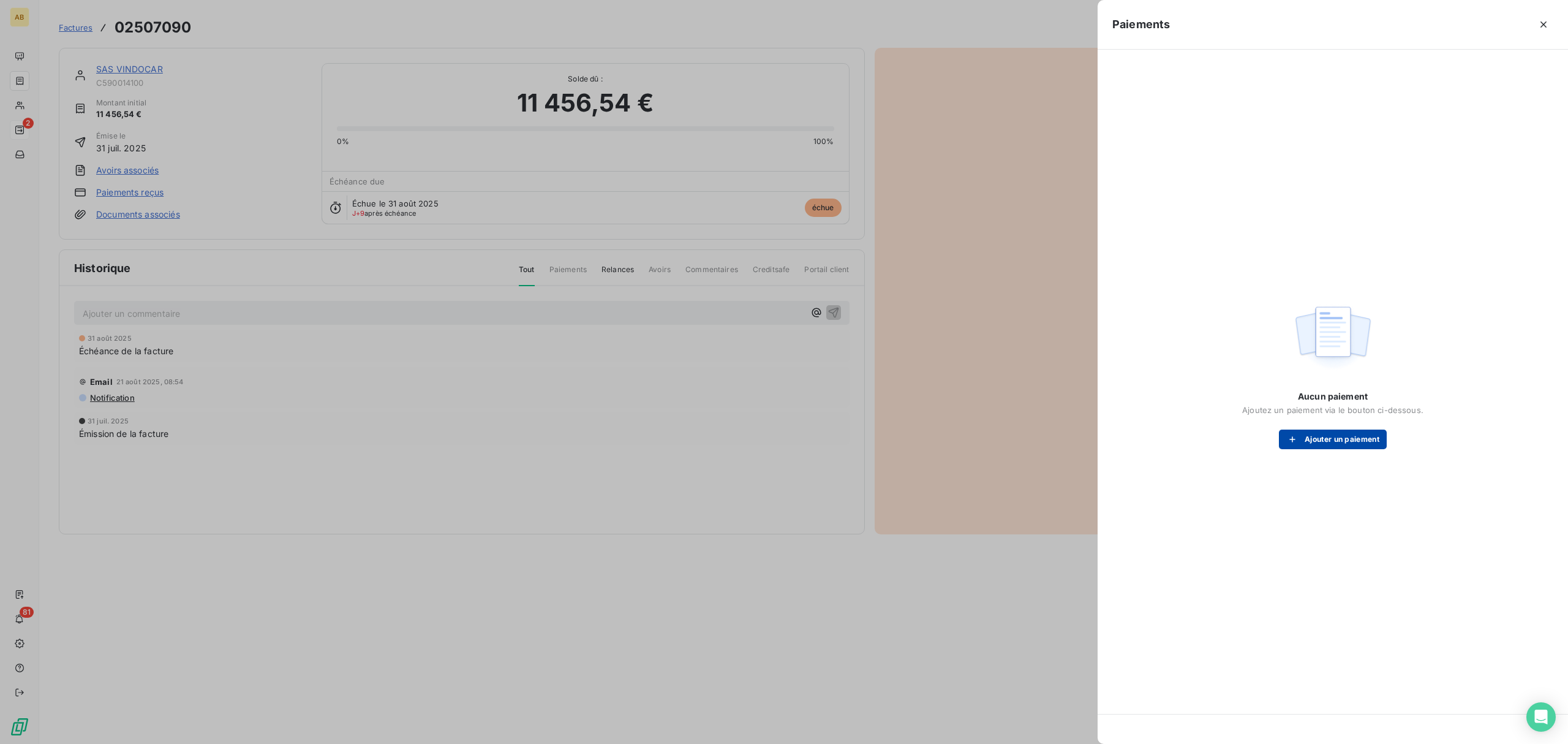
click at [1321, 440] on button "Ajouter un paiement" at bounding box center [1333, 439] width 108 height 20
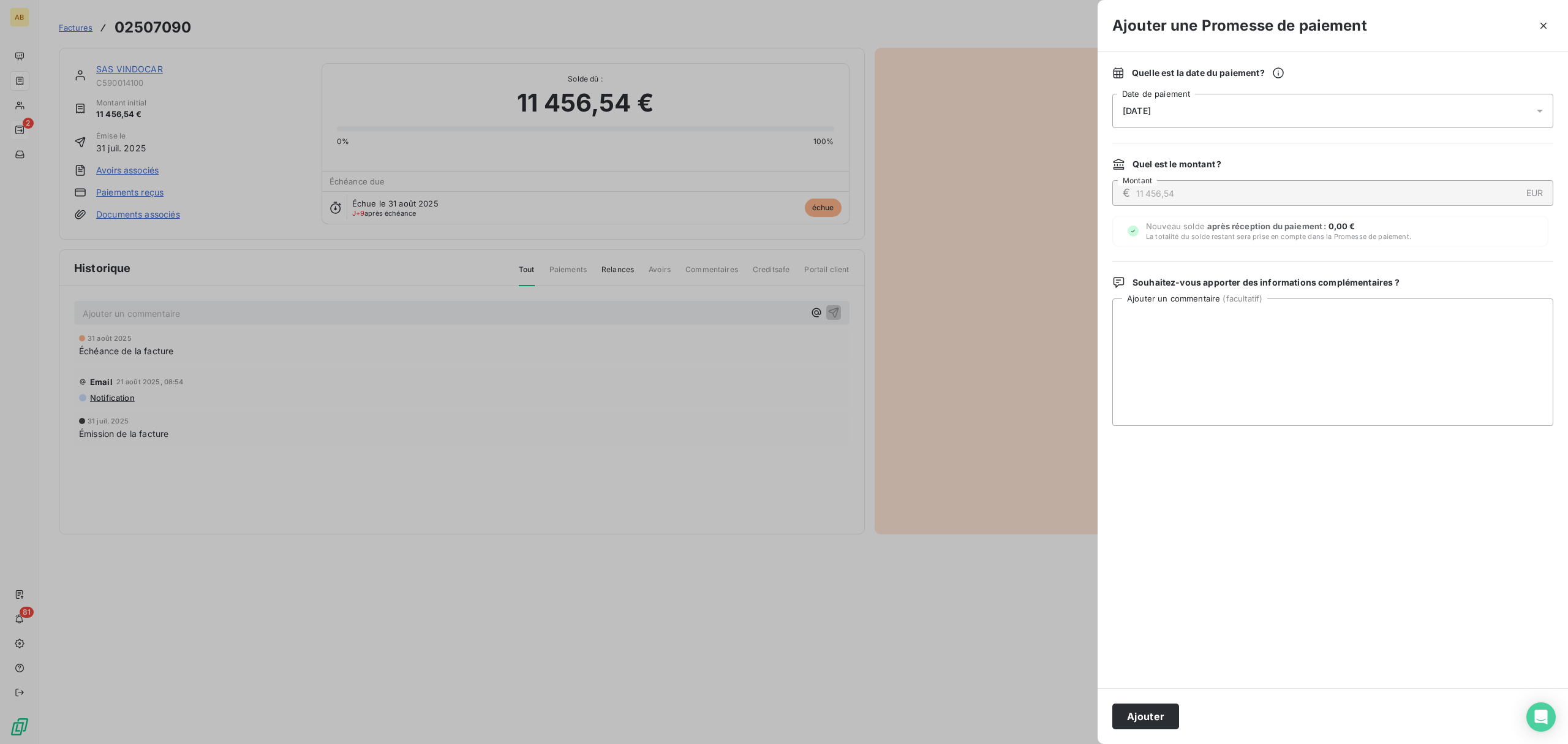
click at [1542, 113] on icon at bounding box center [1540, 110] width 12 height 12
click at [1334, 359] on textarea "Ajouter un commentaire ( facultatif )" at bounding box center [1333, 362] width 441 height 128
type textarea "V"
type textarea "VIR EMIS LE 08/09 RECU LE 09/09"
click at [1160, 712] on button "Ajouter" at bounding box center [1146, 716] width 67 height 26
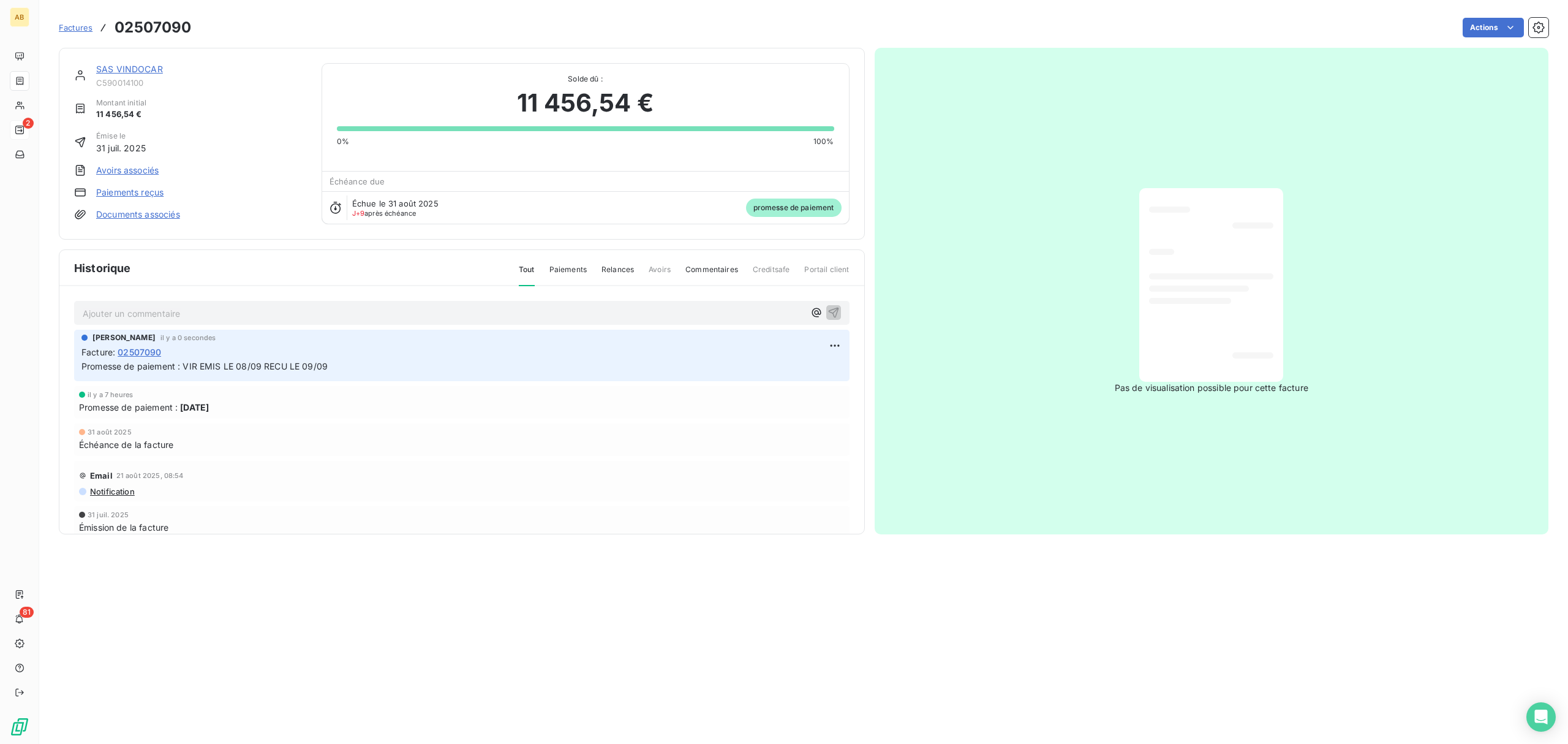
click at [69, 28] on span "Factures" at bounding box center [76, 27] width 34 height 10
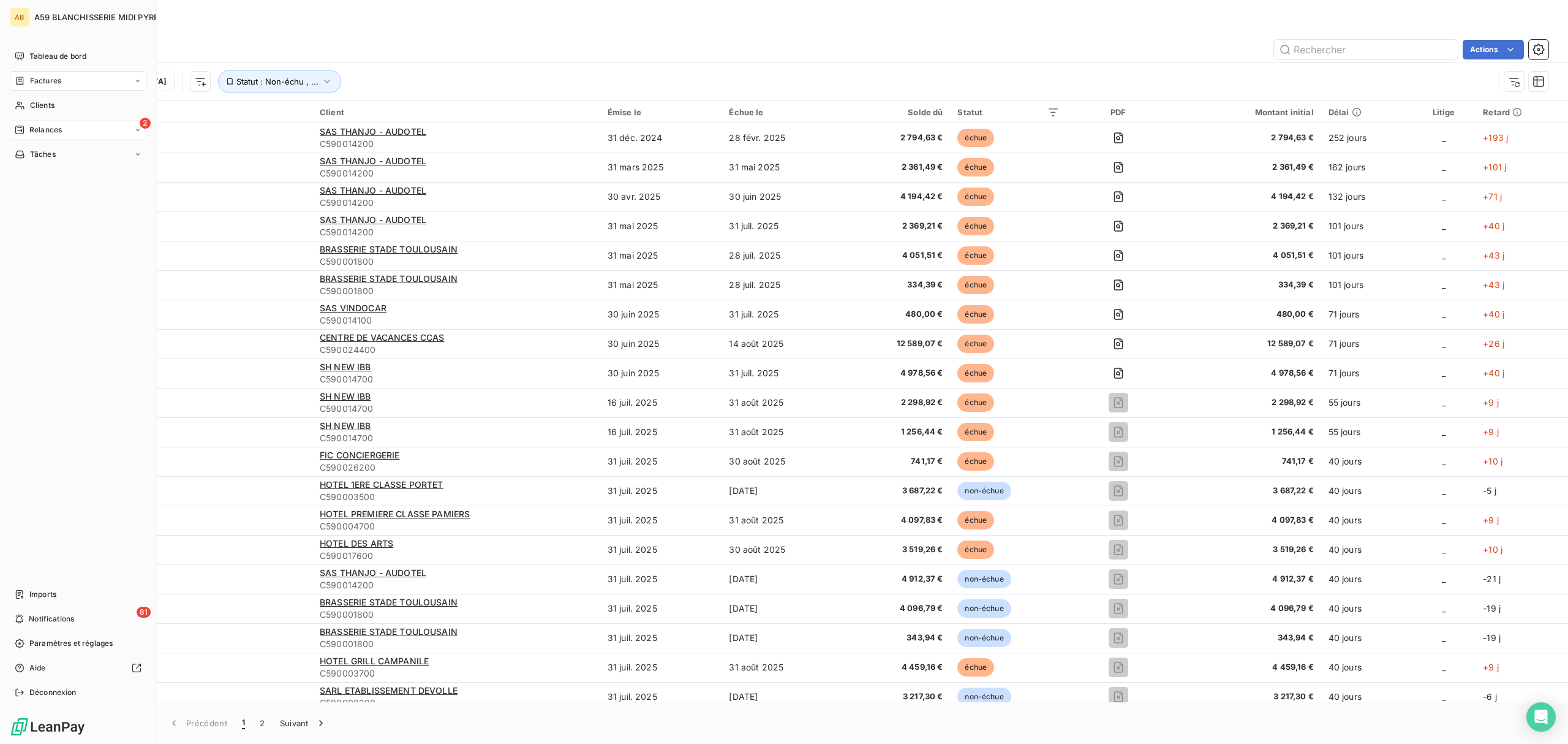
click at [60, 128] on span "Relances" at bounding box center [46, 130] width 33 height 11
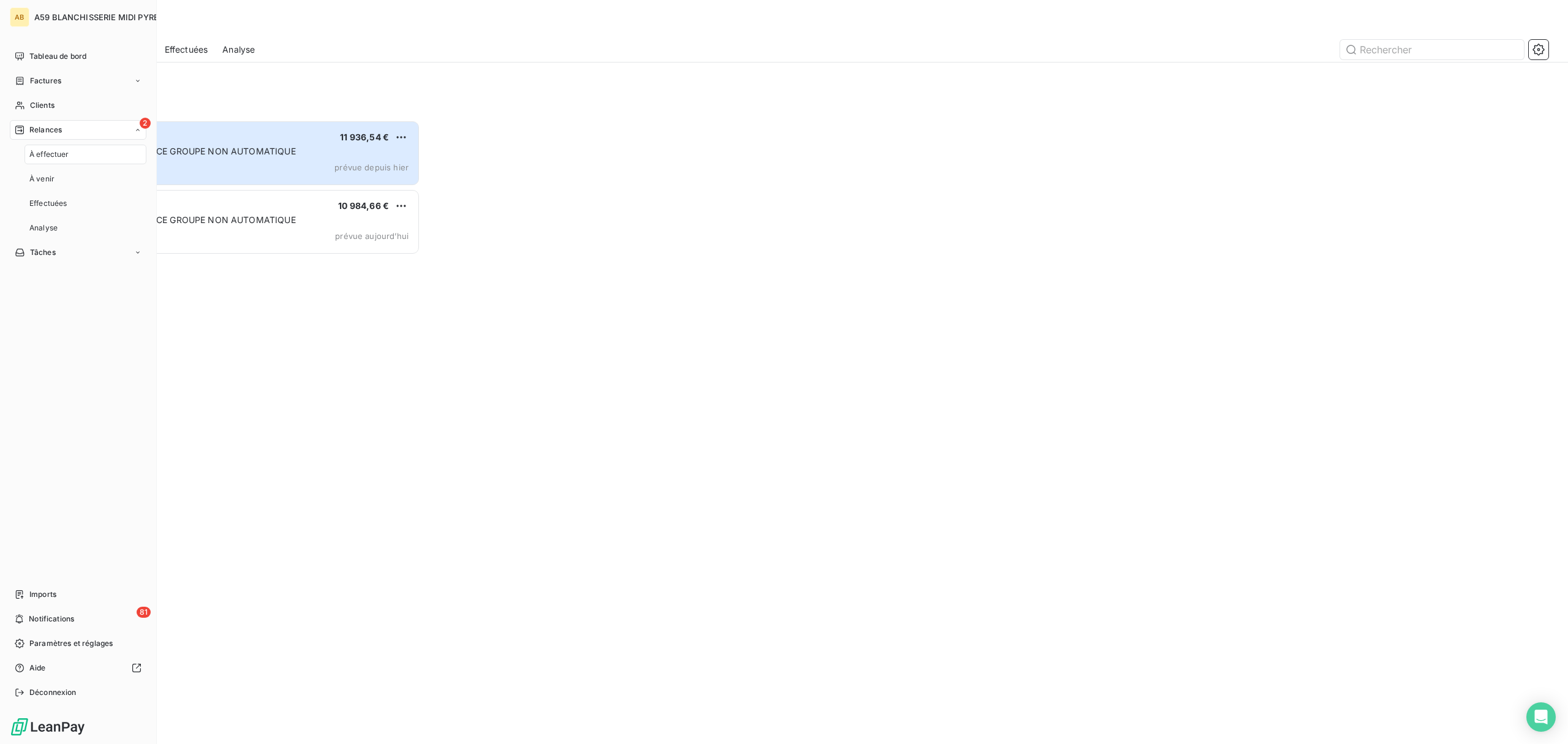
scroll to position [611, 349]
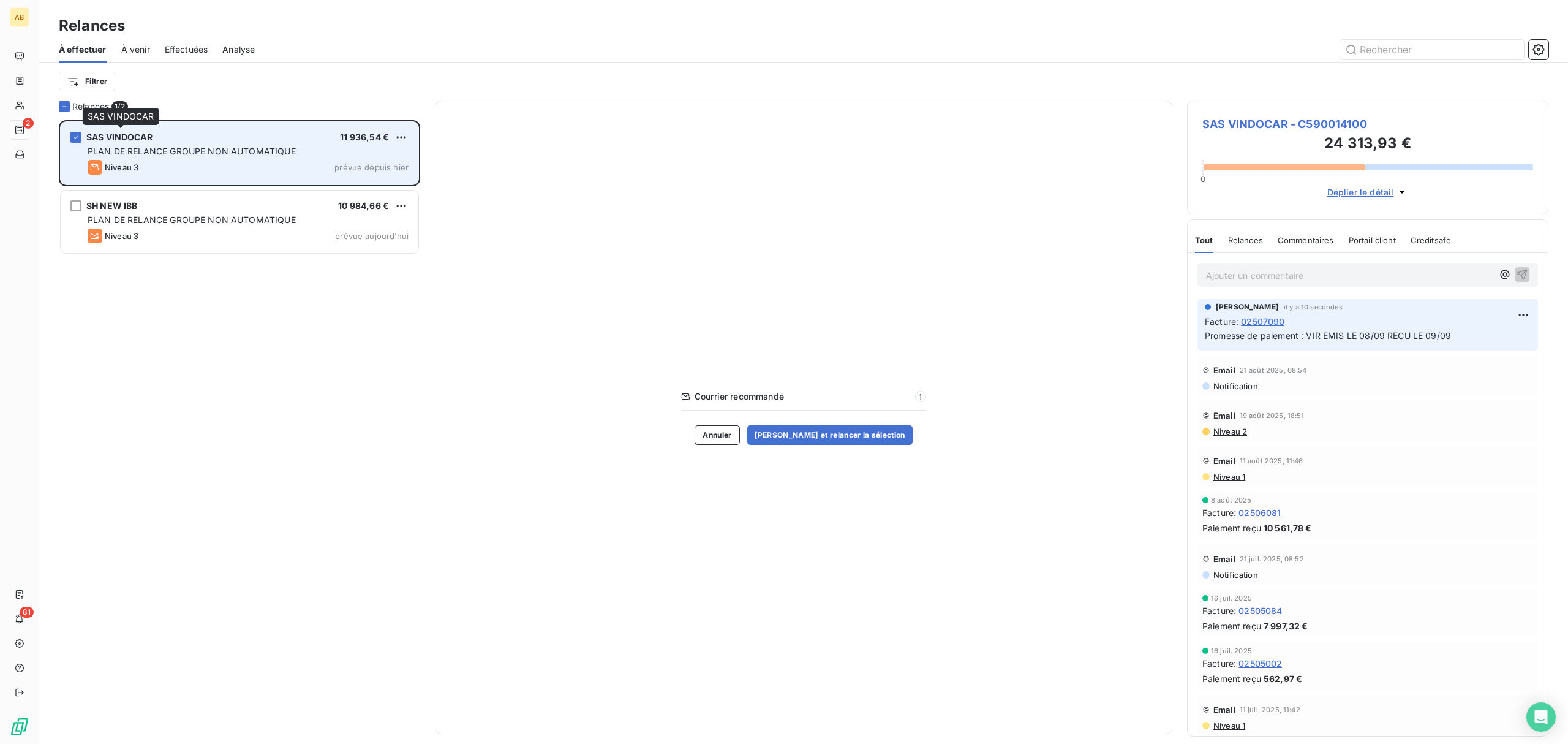
click at [145, 136] on span "SAS VINDOCAR" at bounding box center [119, 137] width 66 height 10
click at [353, 162] on div "Niveau 3 prévue depuis hier" at bounding box center [248, 167] width 321 height 15
click at [130, 137] on span "SAS VINDOCAR" at bounding box center [119, 137] width 66 height 10
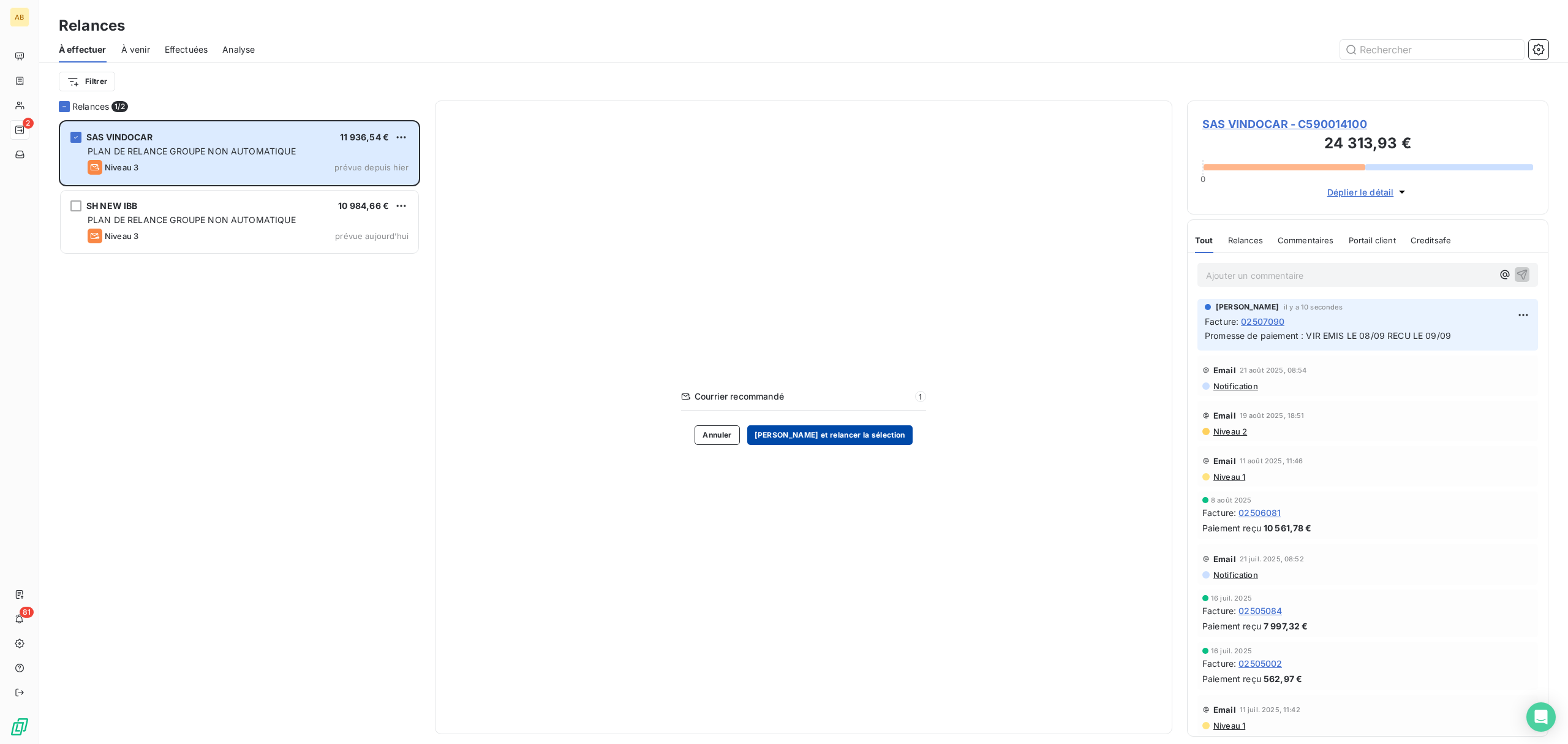
click at [884, 434] on button "[PERSON_NAME] et relancer la sélection" at bounding box center [830, 435] width 165 height 20
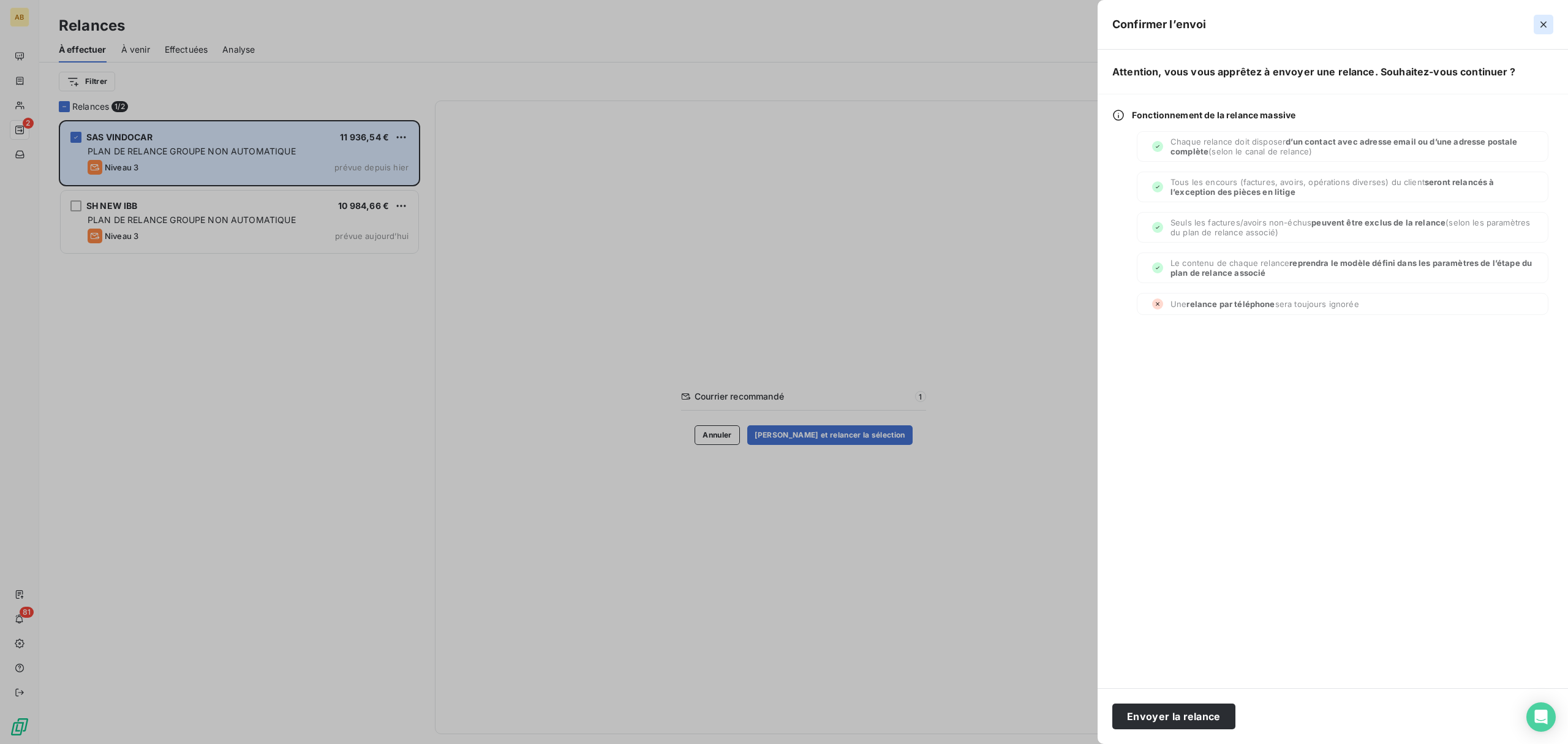
click at [1547, 28] on icon "button" at bounding box center [1544, 24] width 12 height 12
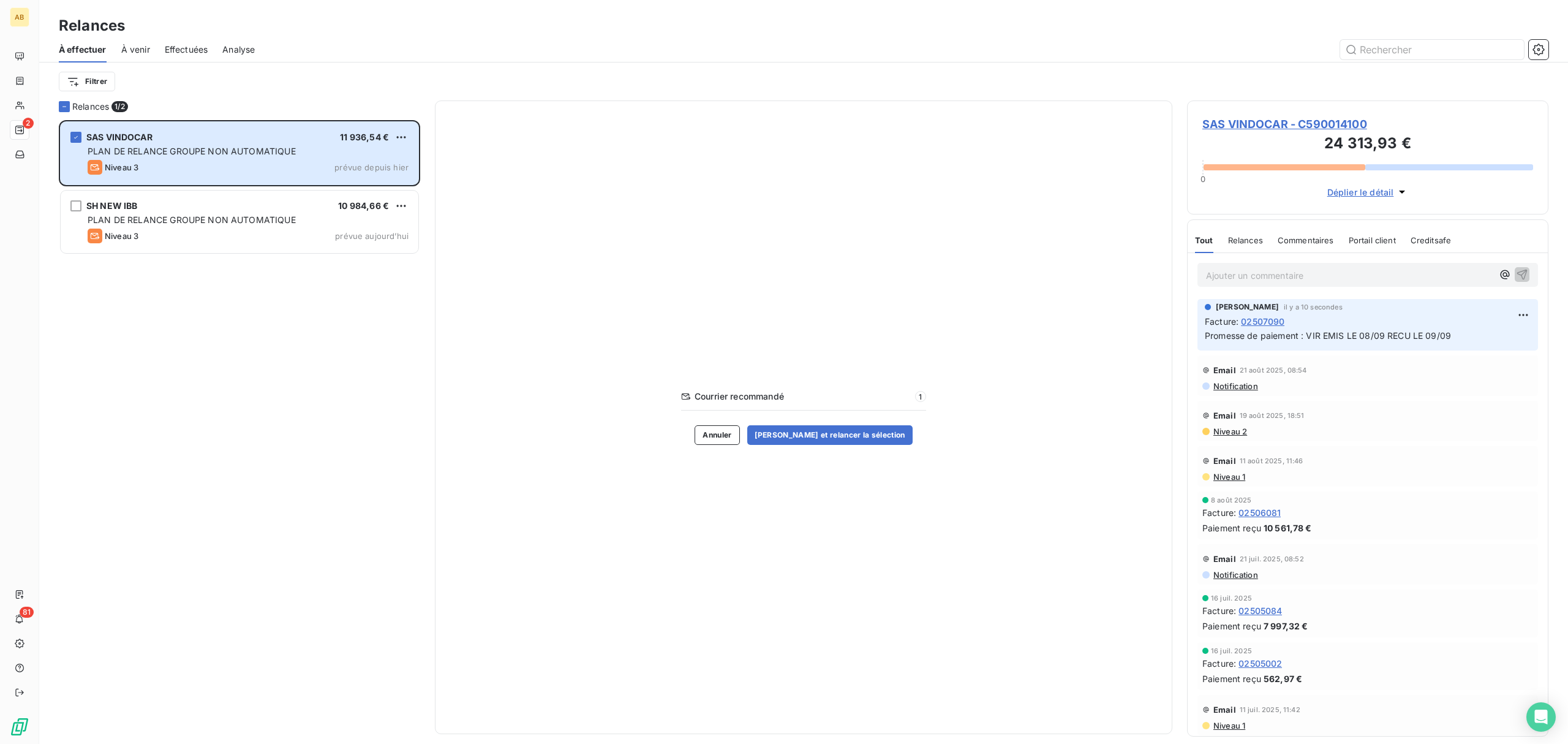
click at [1366, 191] on span "Déplier le détail" at bounding box center [1361, 192] width 67 height 13
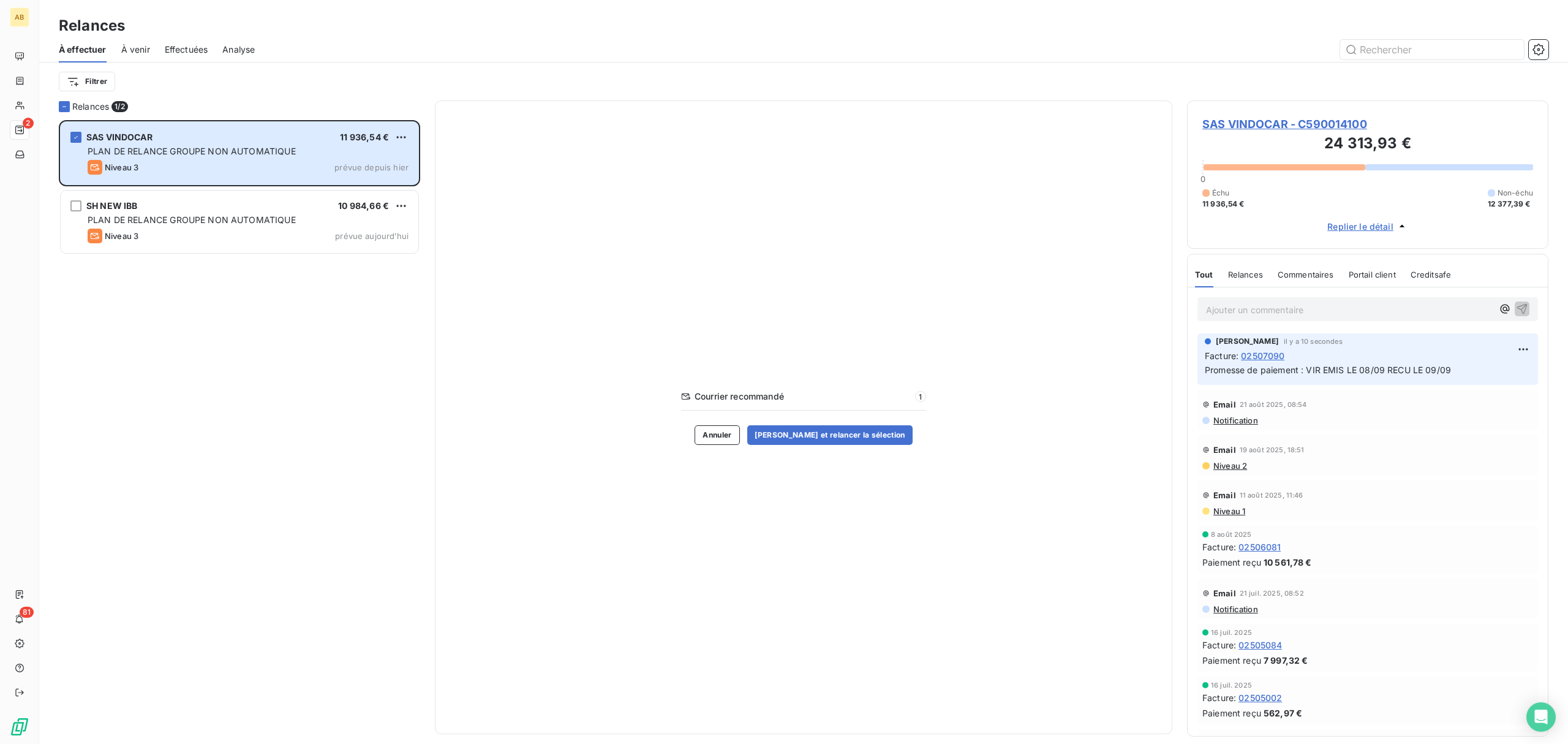
click at [1324, 120] on span "SAS VINDOCAR - C590014100" at bounding box center [1368, 124] width 331 height 17
